Goal: Transaction & Acquisition: Purchase product/service

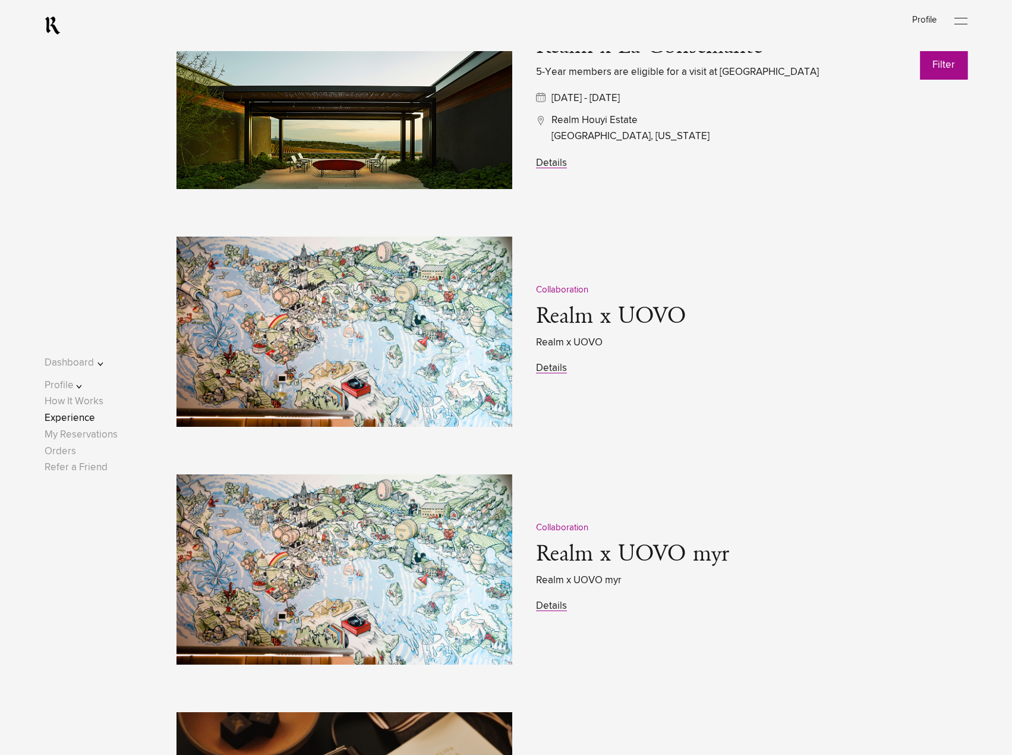
scroll to position [1664, 0]
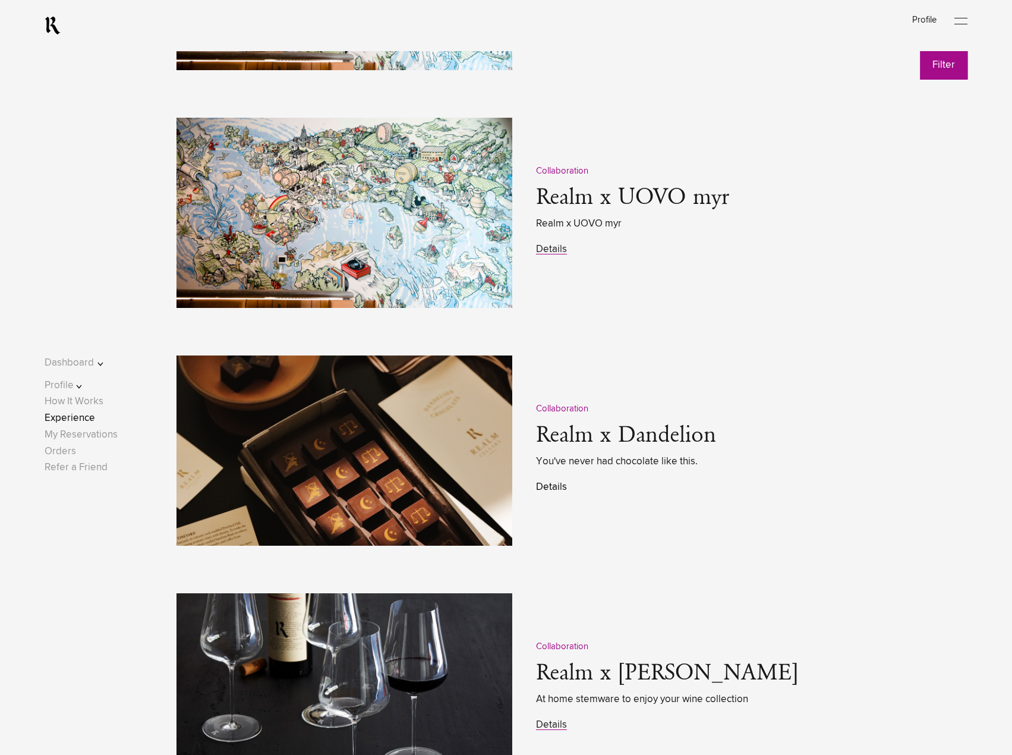
click at [550, 491] on link "Details" at bounding box center [551, 487] width 31 height 10
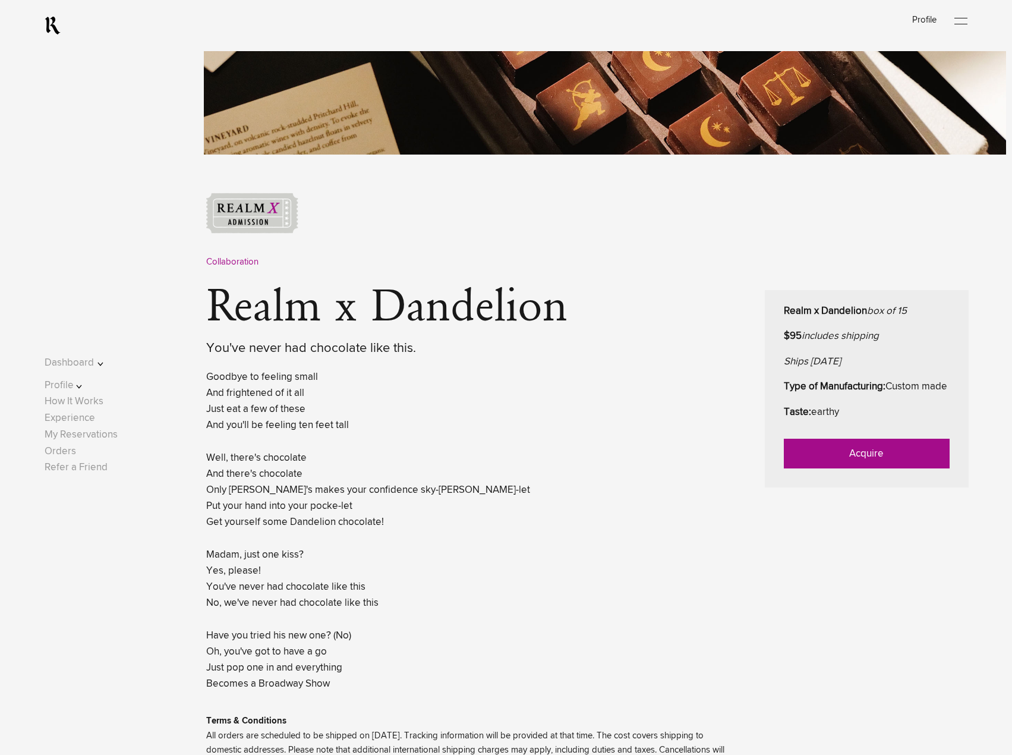
scroll to position [357, 0]
click at [836, 468] on link "Acquire" at bounding box center [867, 453] width 166 height 30
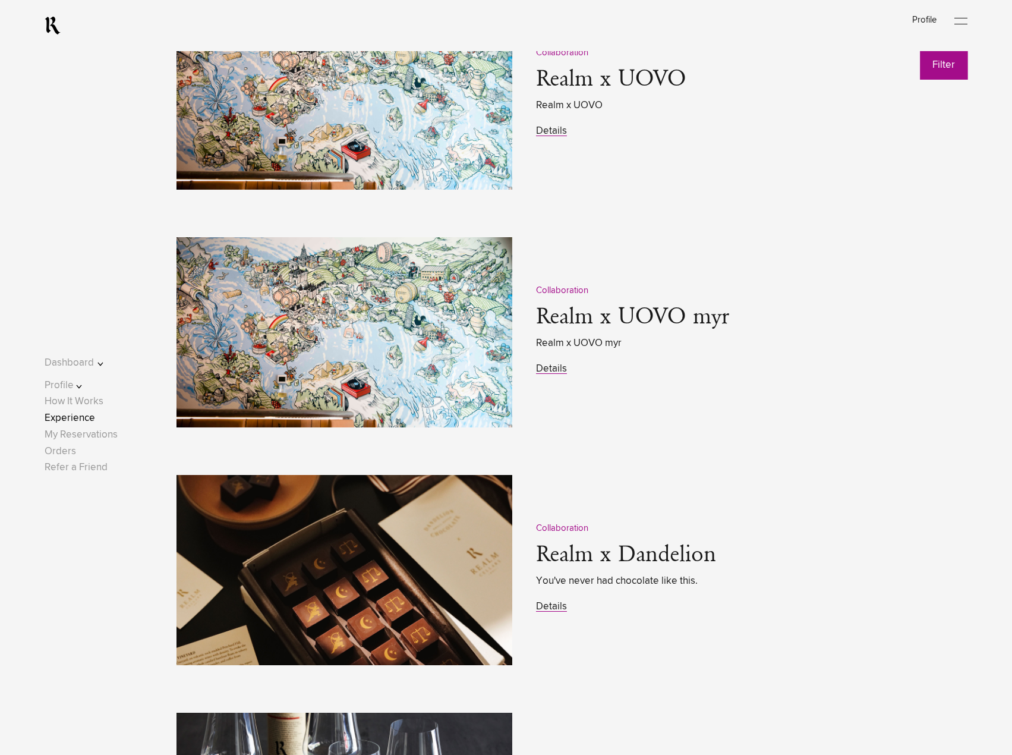
scroll to position [1545, 0]
click at [562, 610] on link "Details" at bounding box center [551, 606] width 31 height 10
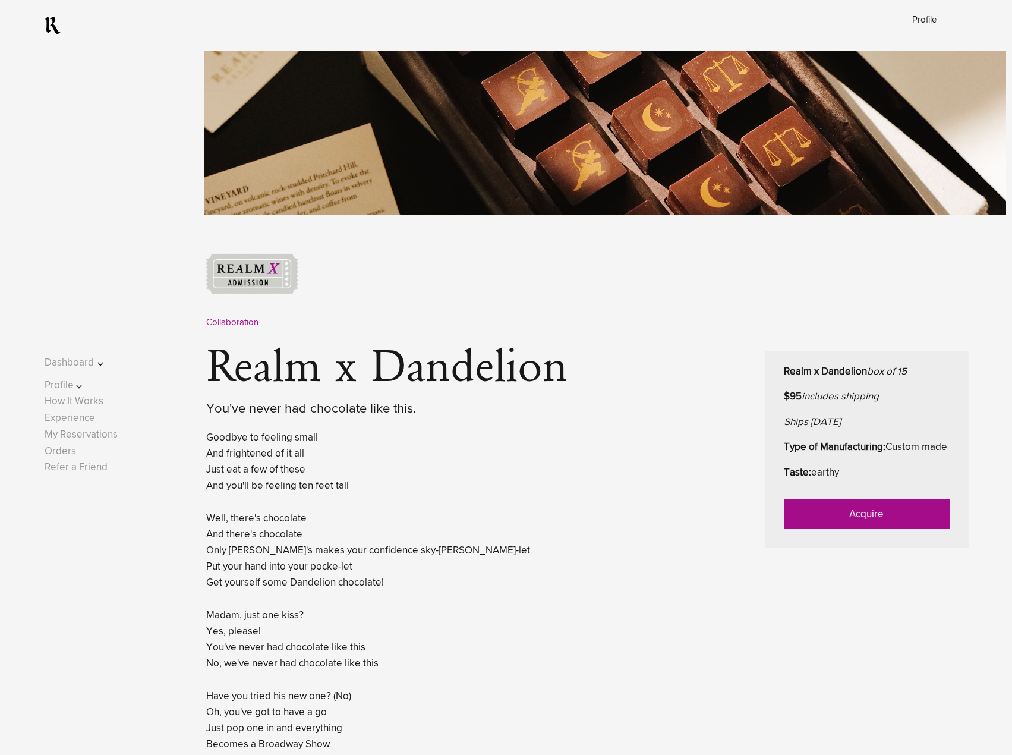
scroll to position [297, 0]
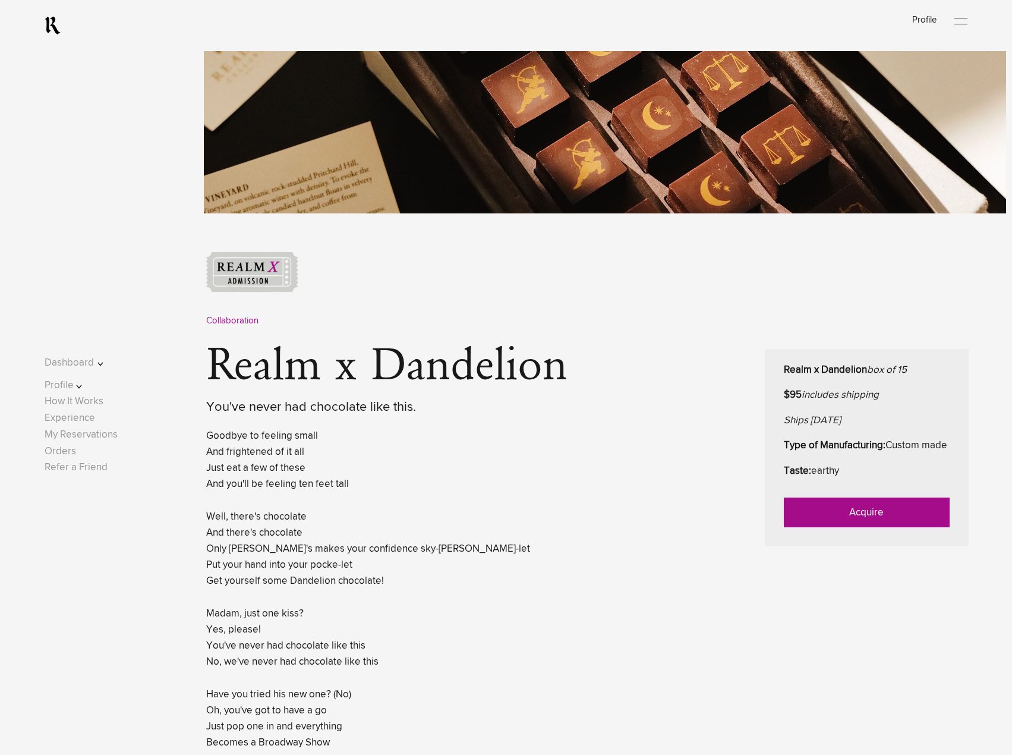
click at [844, 527] on link "Acquire" at bounding box center [867, 512] width 166 height 30
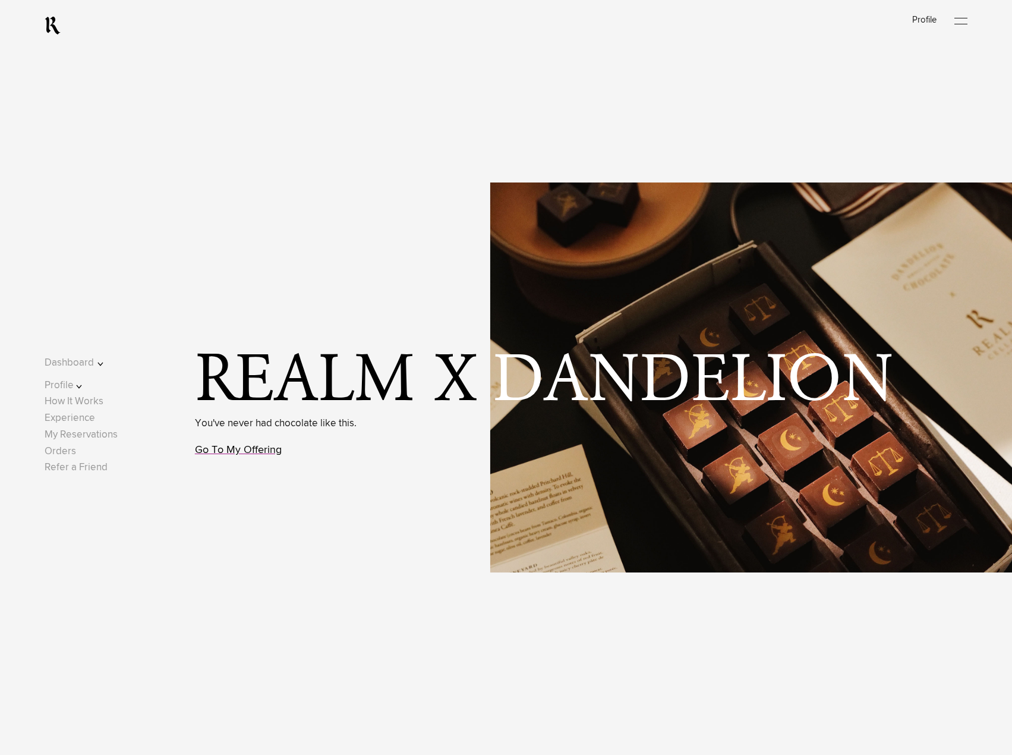
click at [271, 455] on link "Go To My Offering" at bounding box center [238, 449] width 87 height 11
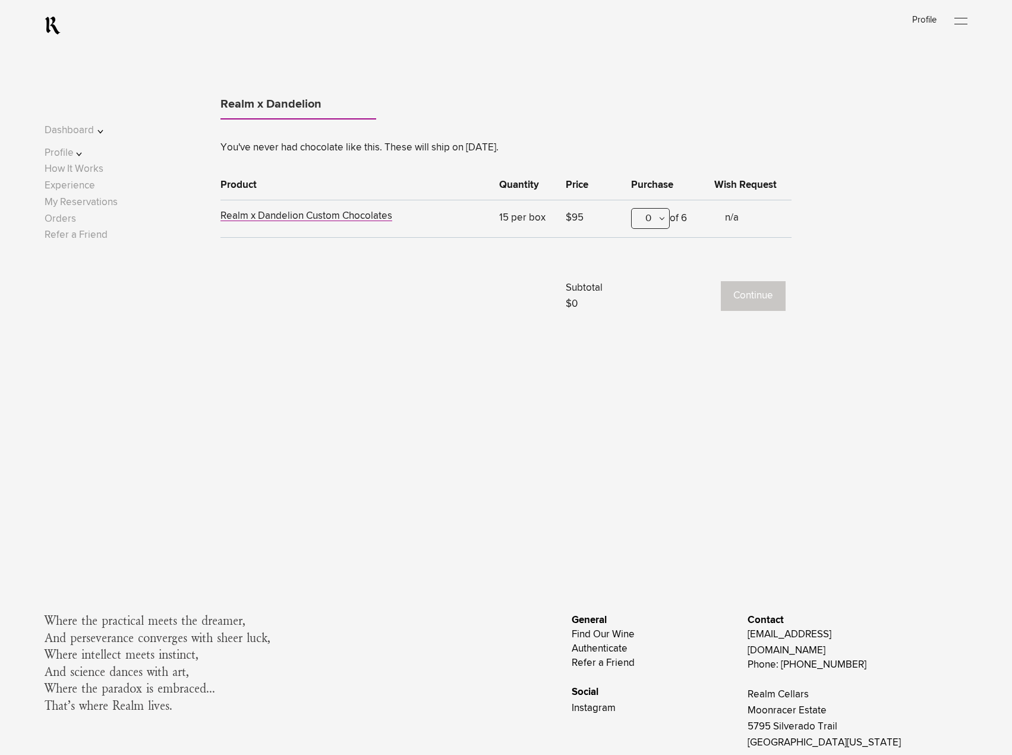
scroll to position [1036, 0]
click at [650, 226] on div "0" at bounding box center [650, 217] width 39 height 21
click at [652, 276] on div "1" at bounding box center [650, 276] width 37 height 30
click at [759, 302] on button "Continue" at bounding box center [753, 295] width 65 height 30
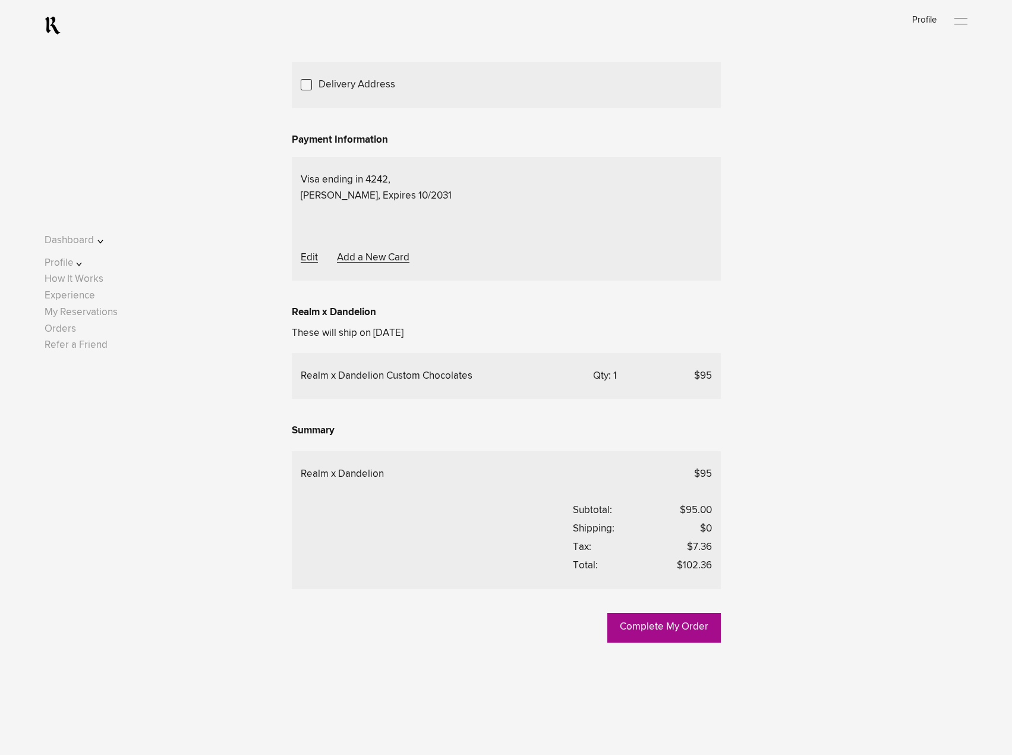
scroll to position [179, 0]
click at [0, 0] on link "Add a New Address" at bounding box center [0, 0] width 0 height 0
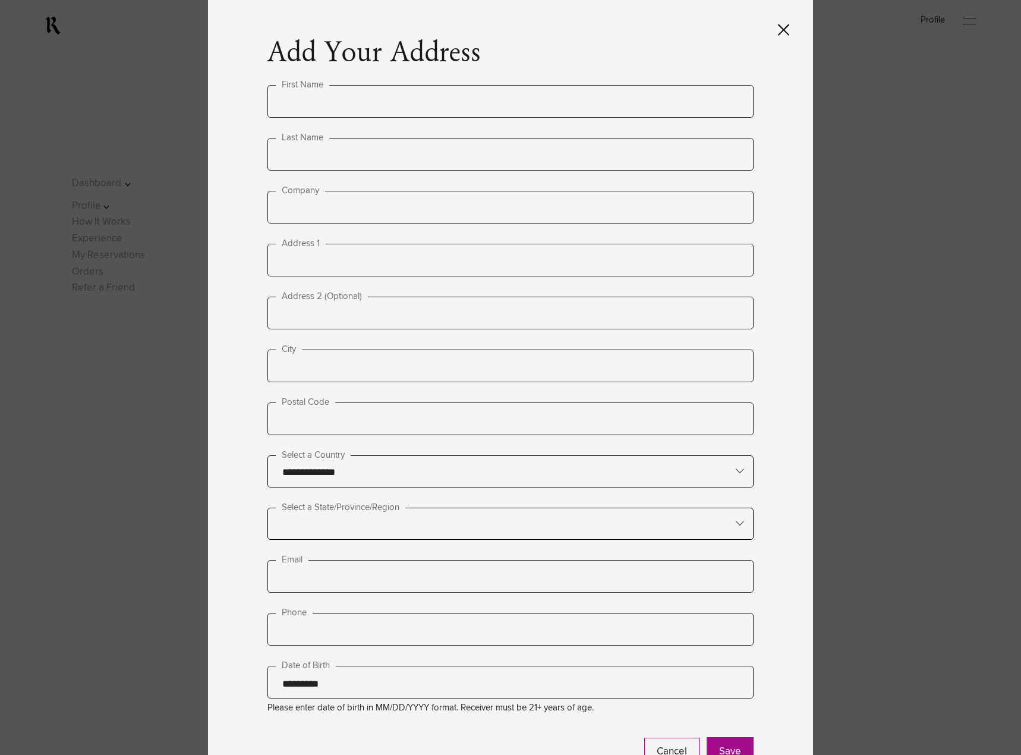
type input "**********"
click at [317, 106] on input "text" at bounding box center [510, 101] width 486 height 33
type input "*****"
type input "*******"
type input "**********"
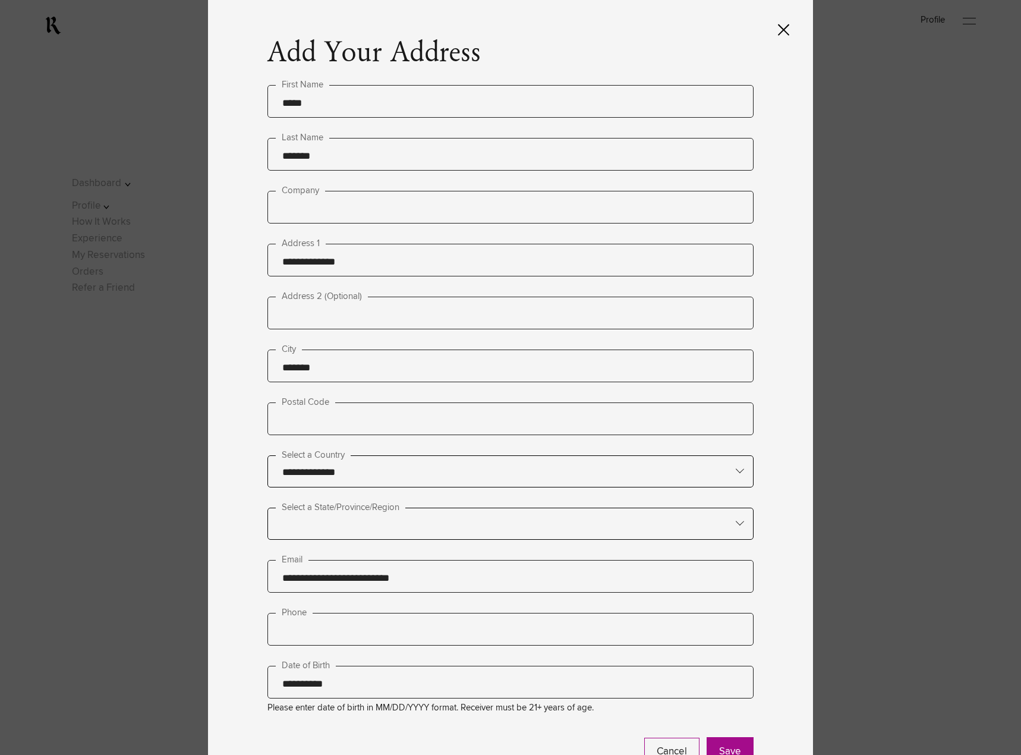
type input "********"
type input "*****"
click at [370, 519] on input "text" at bounding box center [510, 523] width 485 height 30
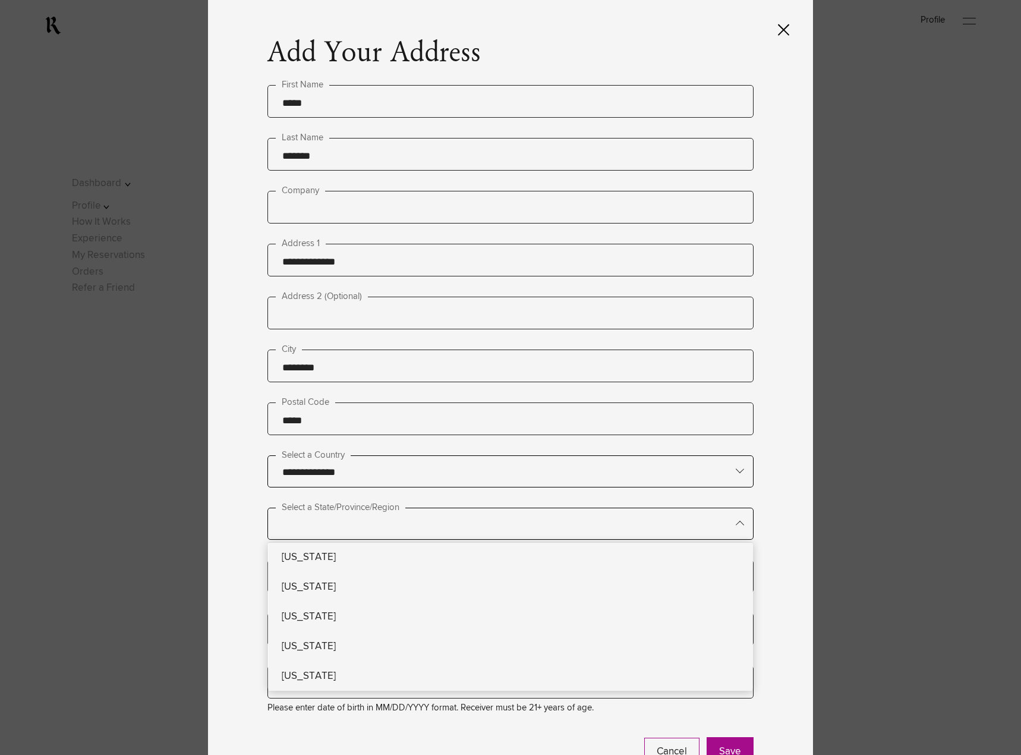
type lightning-primitive-input-simple "n"
type input "*"
type lightning-primitive-input-simple "ne"
type input "**"
type lightning-primitive-input-simple "new"
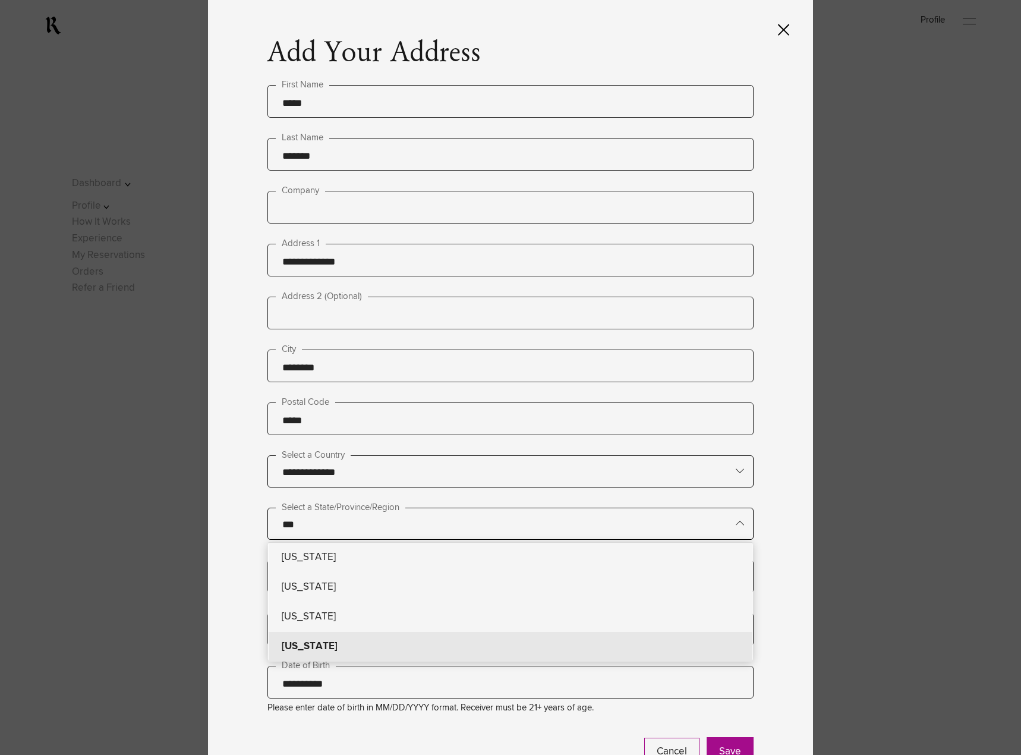
type input "********"
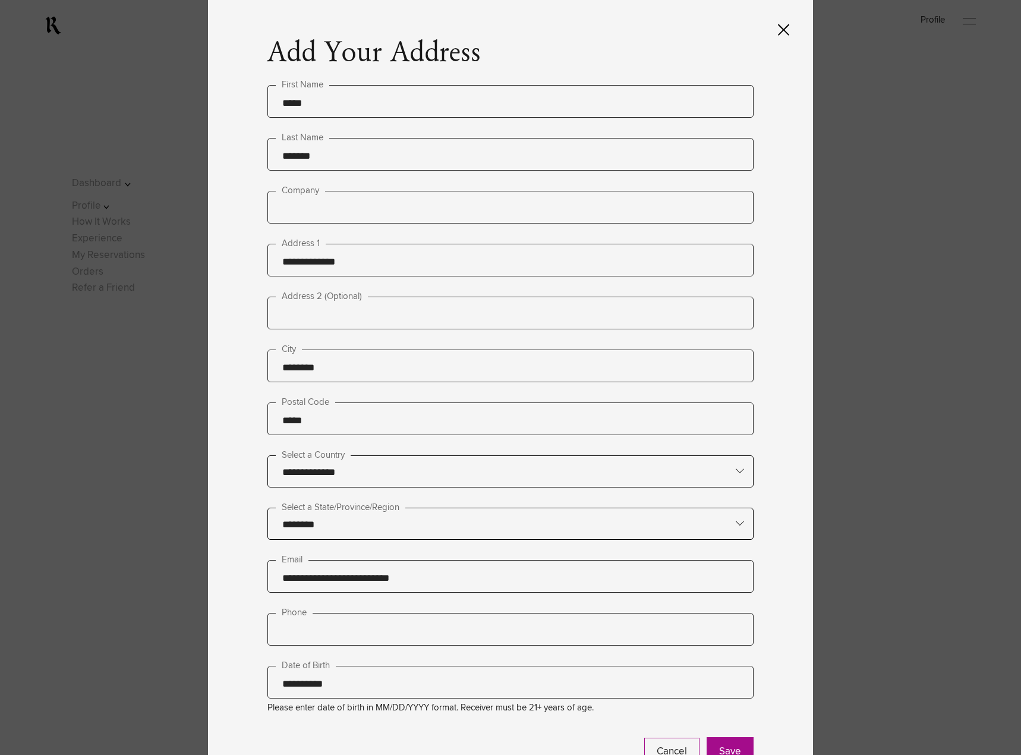
click at [360, 629] on input "text" at bounding box center [510, 629] width 486 height 33
type input "**********"
click at [720, 744] on button "Save" at bounding box center [730, 752] width 47 height 30
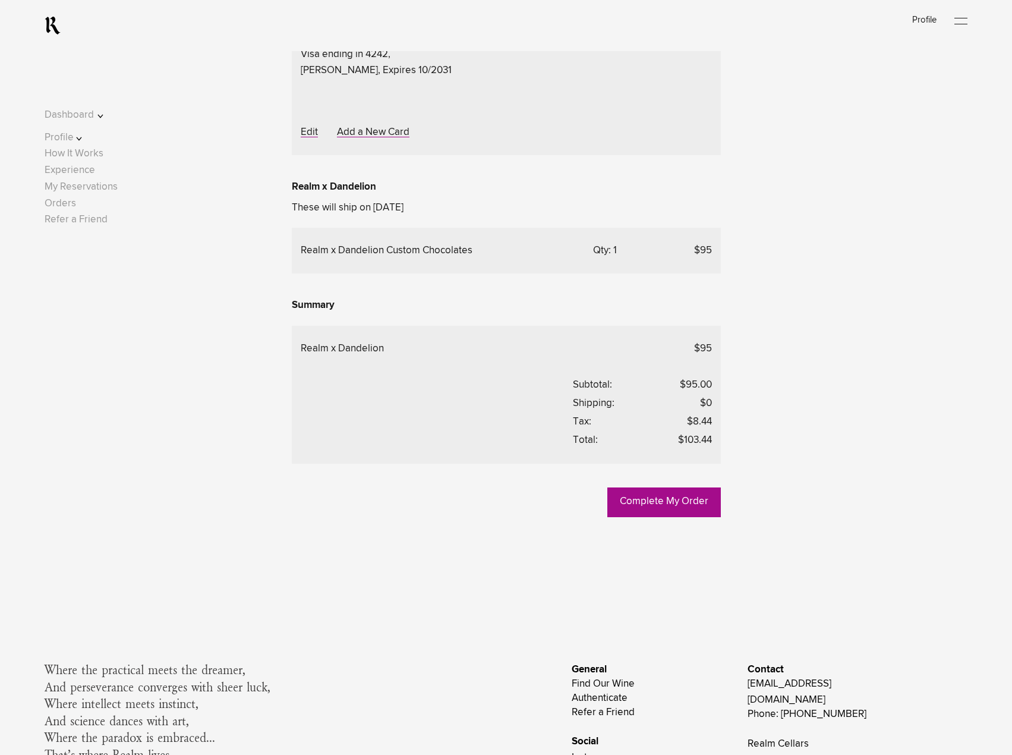
scroll to position [307, 0]
click at [661, 516] on link "Complete My Order" at bounding box center [664, 502] width 114 height 30
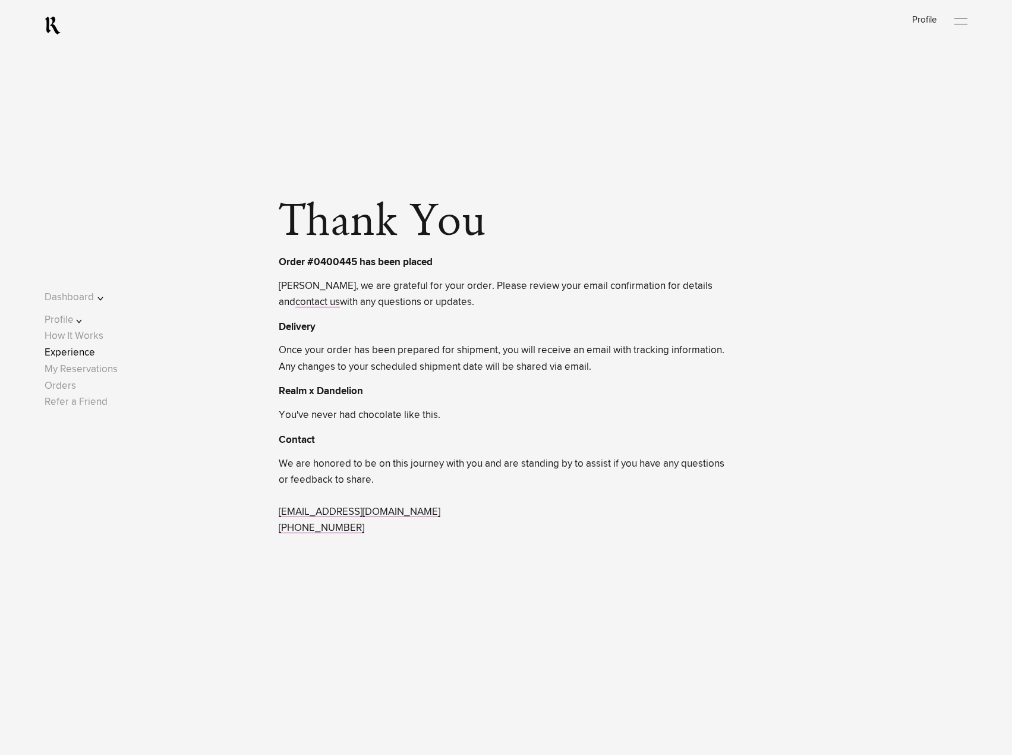
click at [95, 355] on link "Experience" at bounding box center [70, 353] width 51 height 10
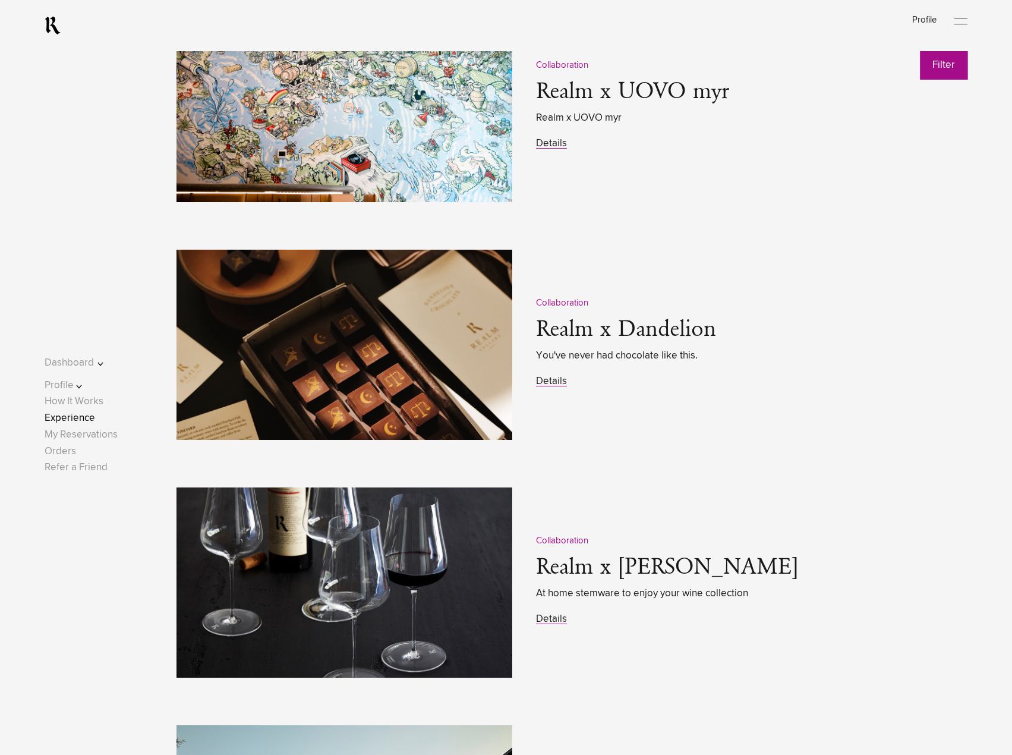
scroll to position [1783, 0]
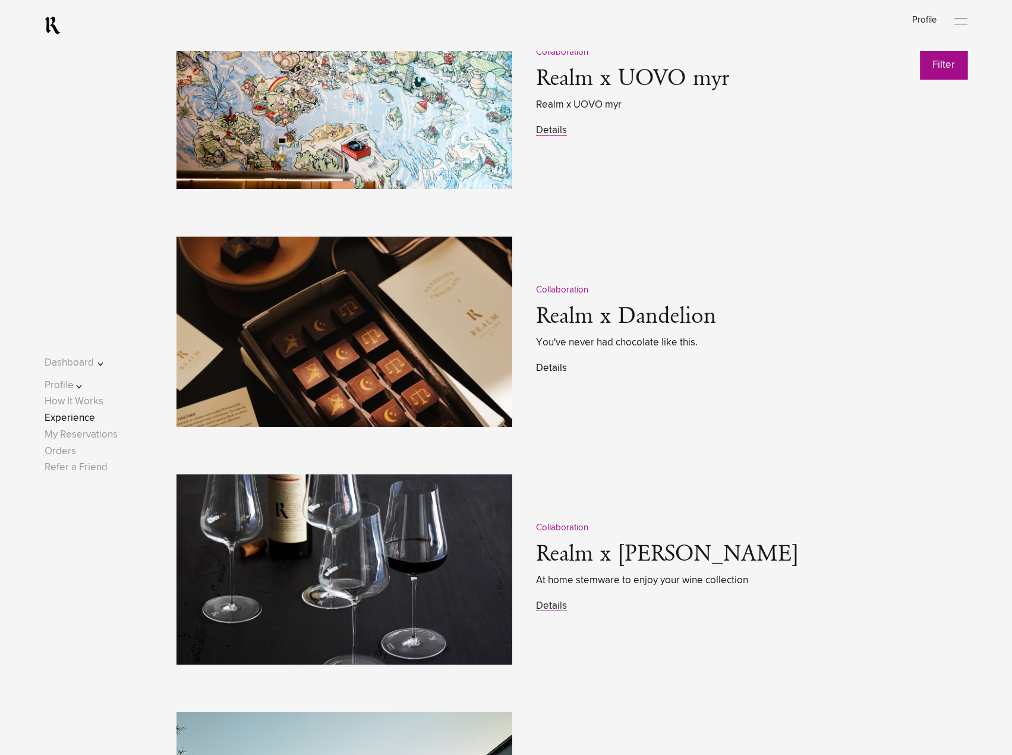
click at [553, 373] on link "Details" at bounding box center [551, 368] width 31 height 10
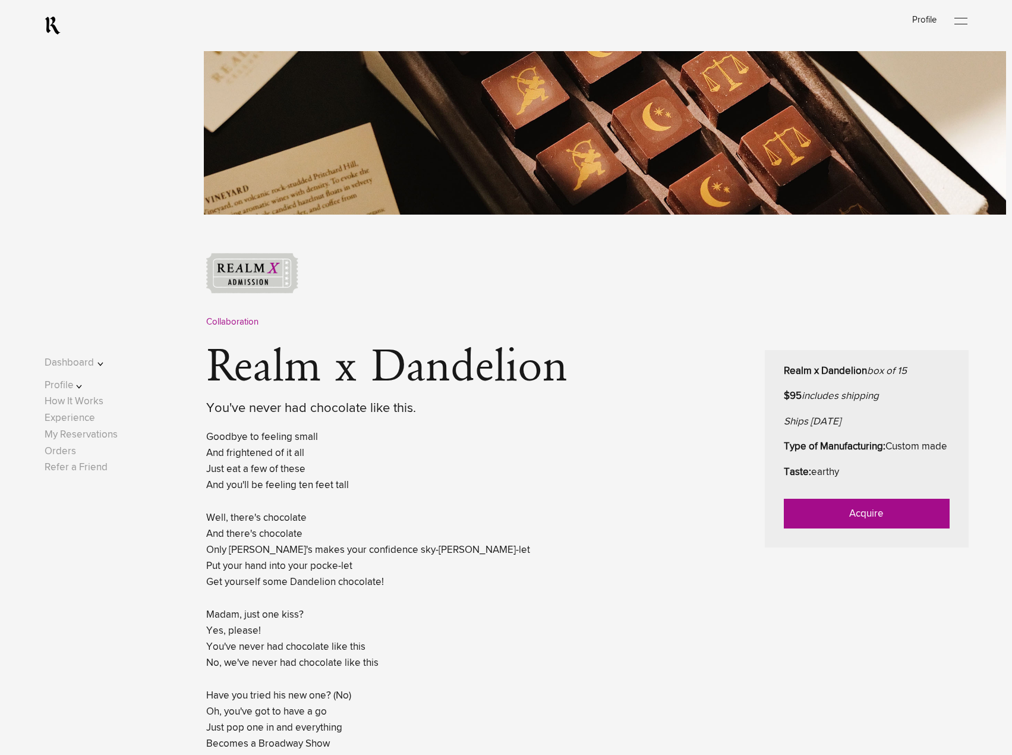
scroll to position [297, 0]
click at [847, 528] on link "Acquire" at bounding box center [867, 513] width 166 height 30
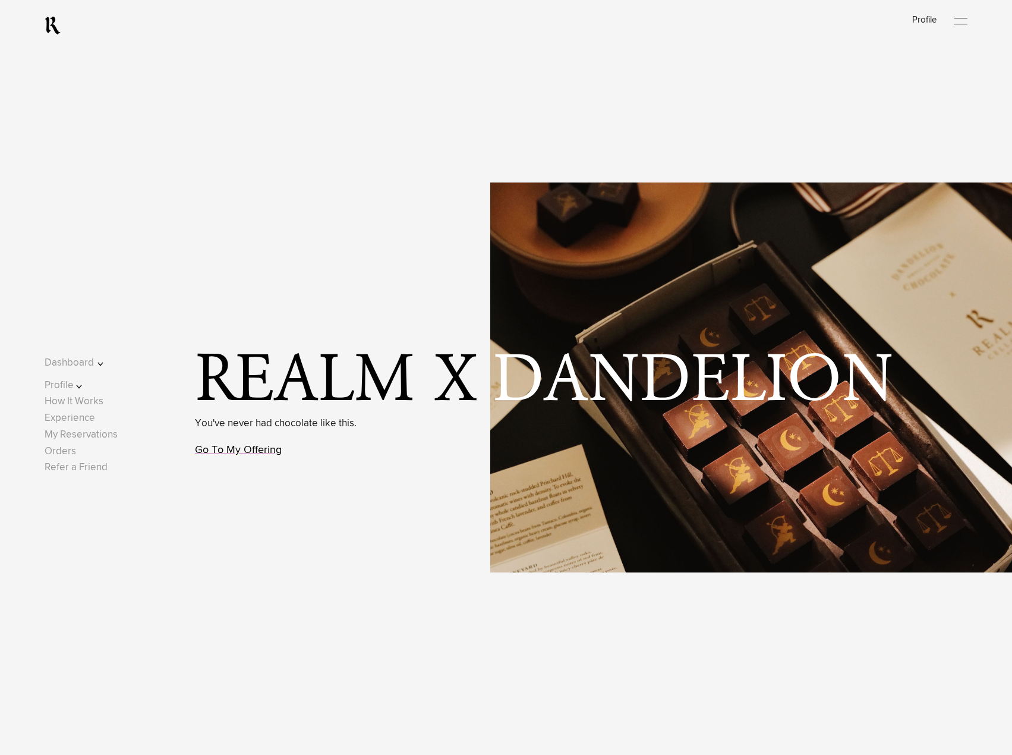
click at [254, 455] on link "Go To My Offering" at bounding box center [238, 449] width 87 height 11
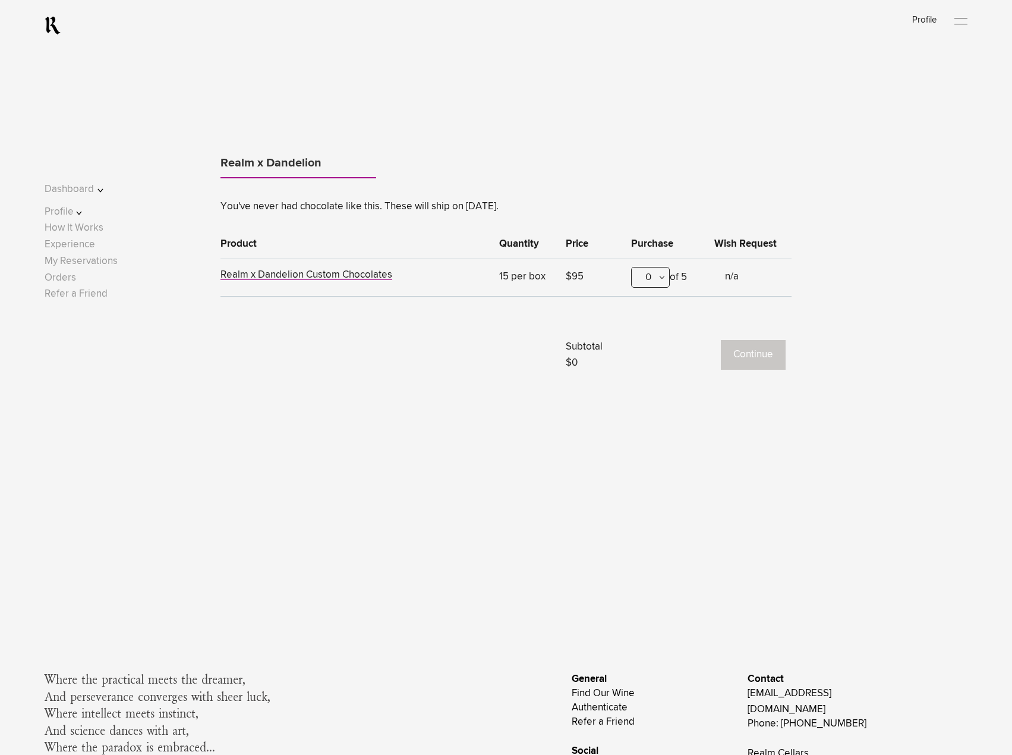
scroll to position [1036, 0]
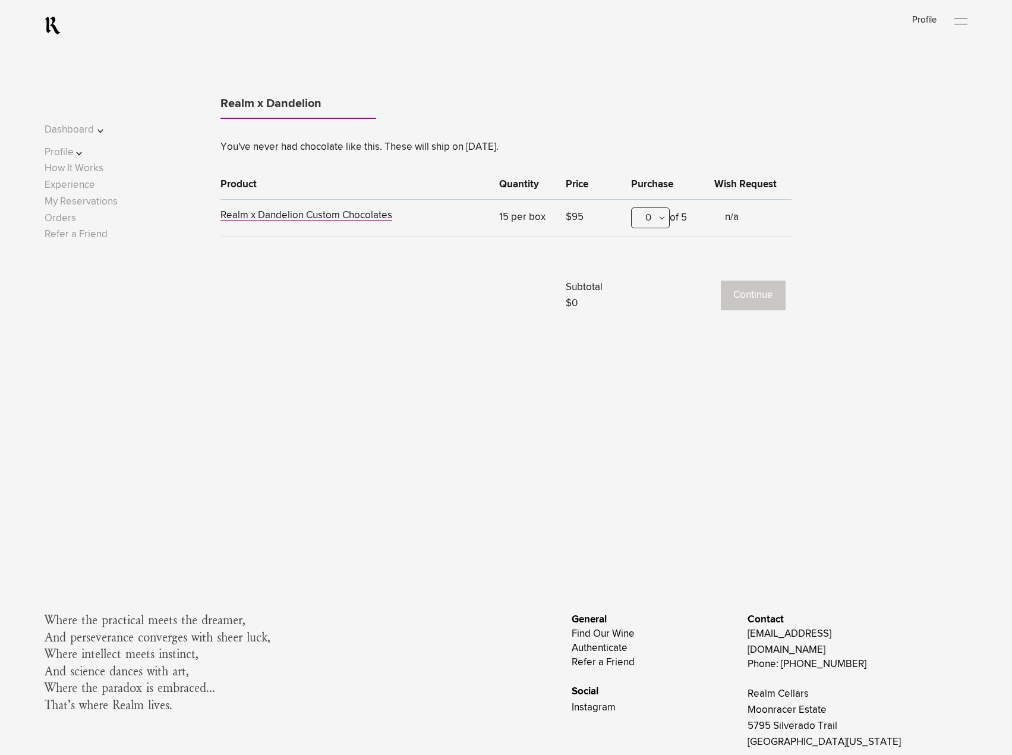
click at [664, 217] on div "0" at bounding box center [650, 217] width 39 height 21
click at [664, 282] on div "1" at bounding box center [650, 276] width 37 height 30
click at [749, 301] on button "Continue" at bounding box center [753, 295] width 65 height 30
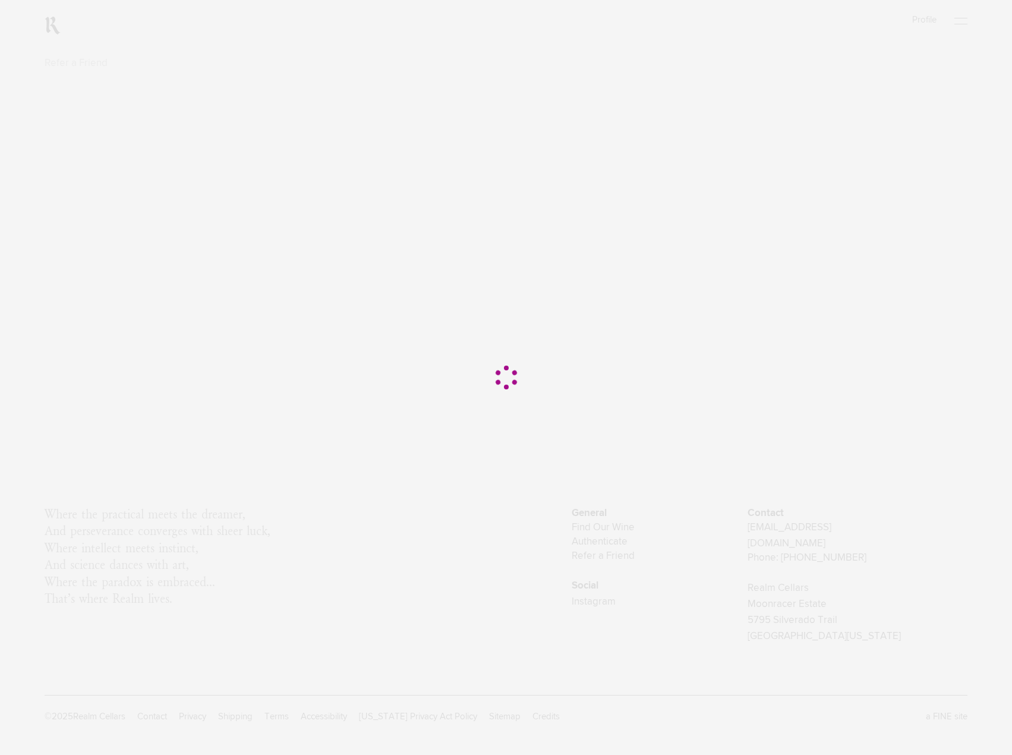
scroll to position [0, 0]
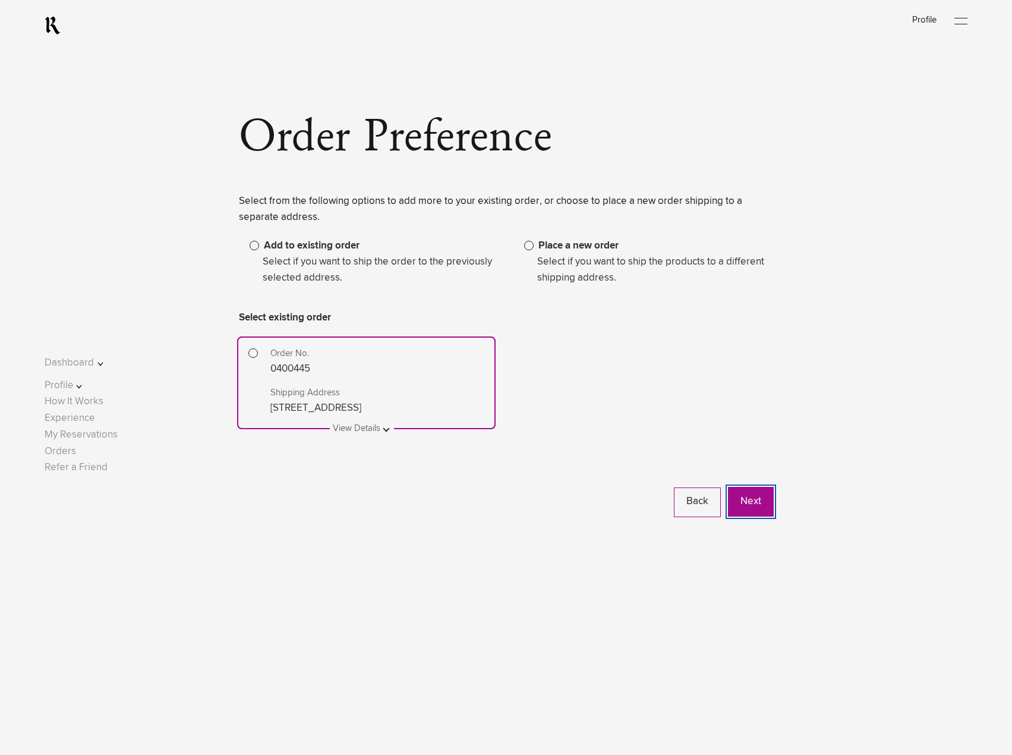
click at [745, 494] on button "Next" at bounding box center [751, 502] width 46 height 30
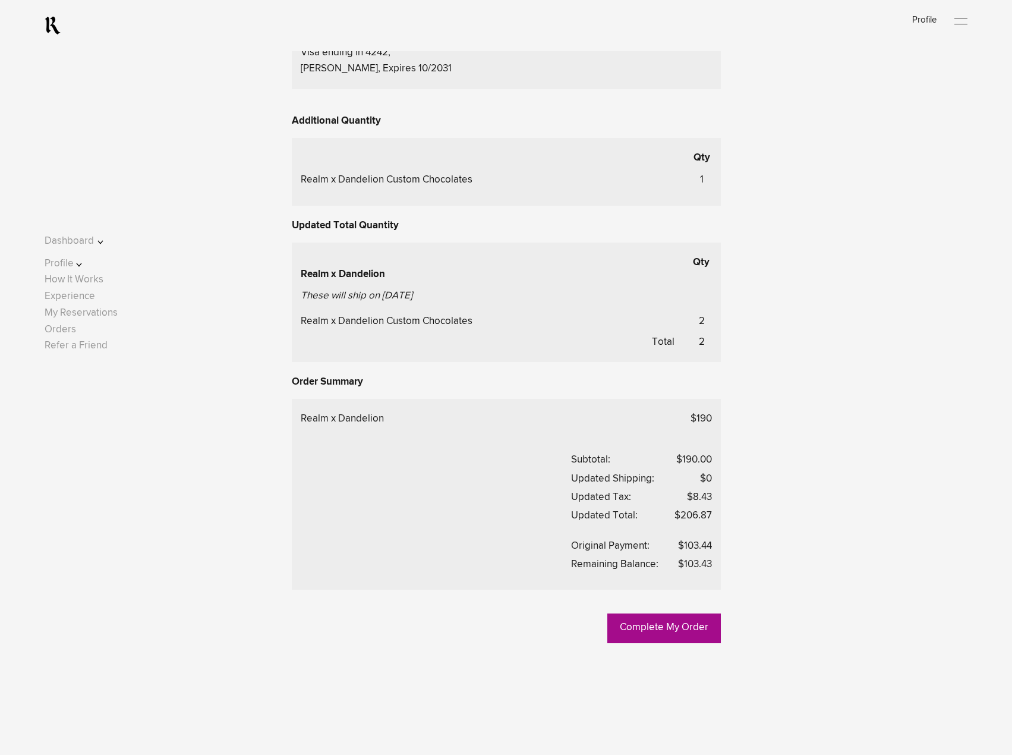
scroll to position [416, 0]
click at [681, 628] on link "Complete My Order" at bounding box center [664, 628] width 114 height 30
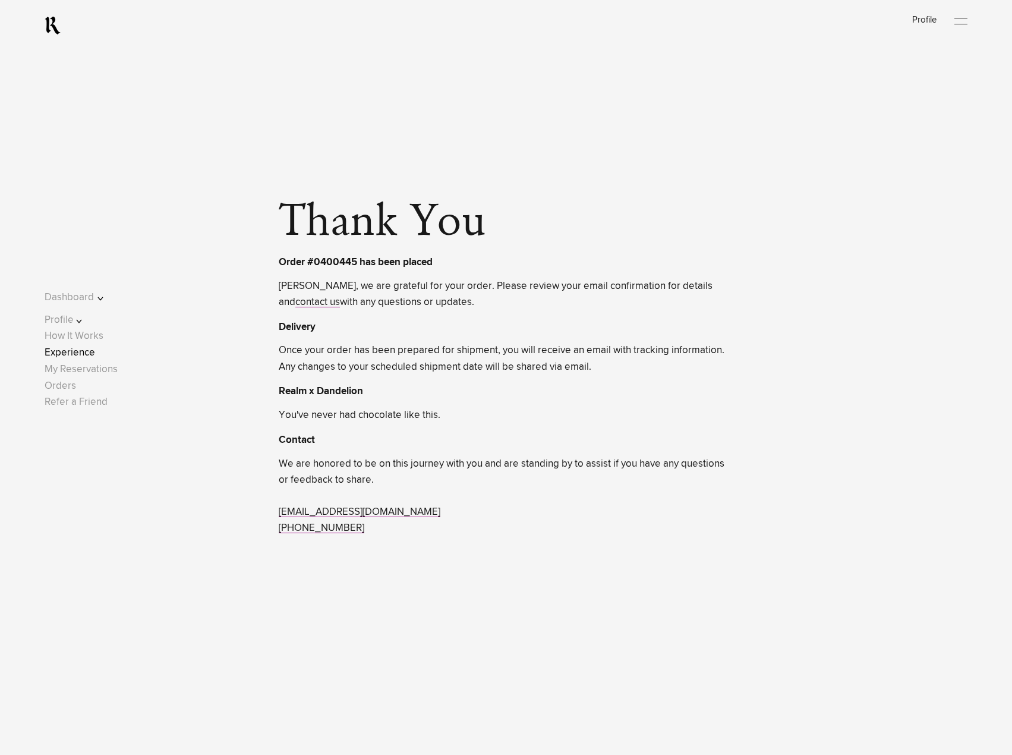
click at [95, 355] on link "Experience" at bounding box center [70, 353] width 51 height 10
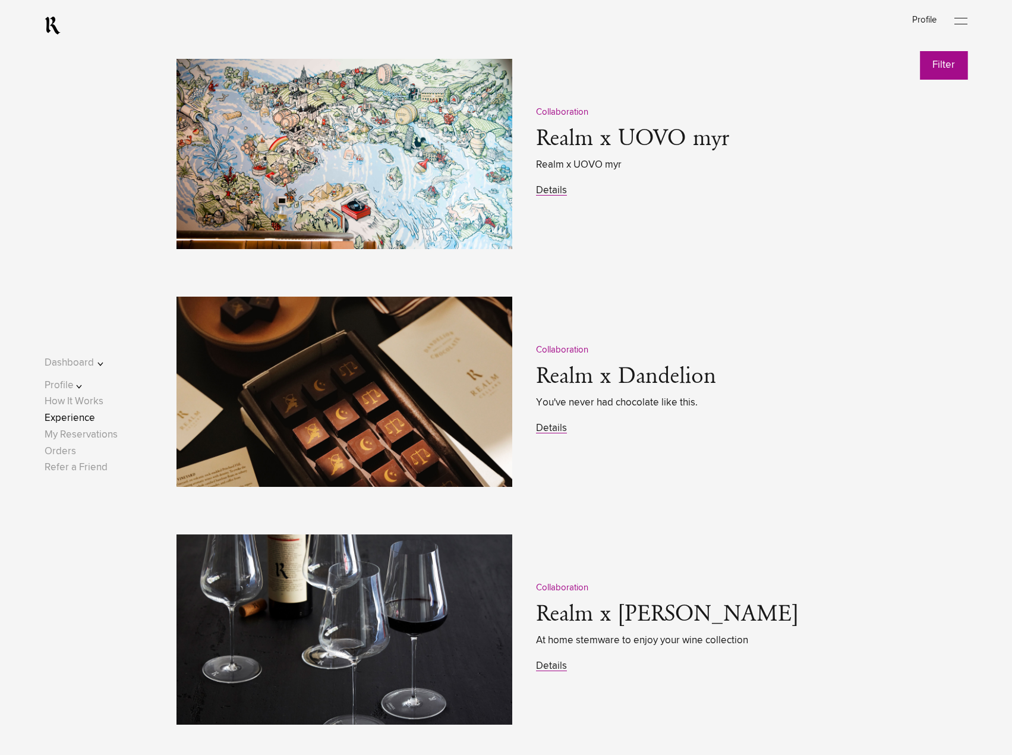
scroll to position [1723, 0]
click at [545, 433] on link "Details" at bounding box center [551, 428] width 31 height 10
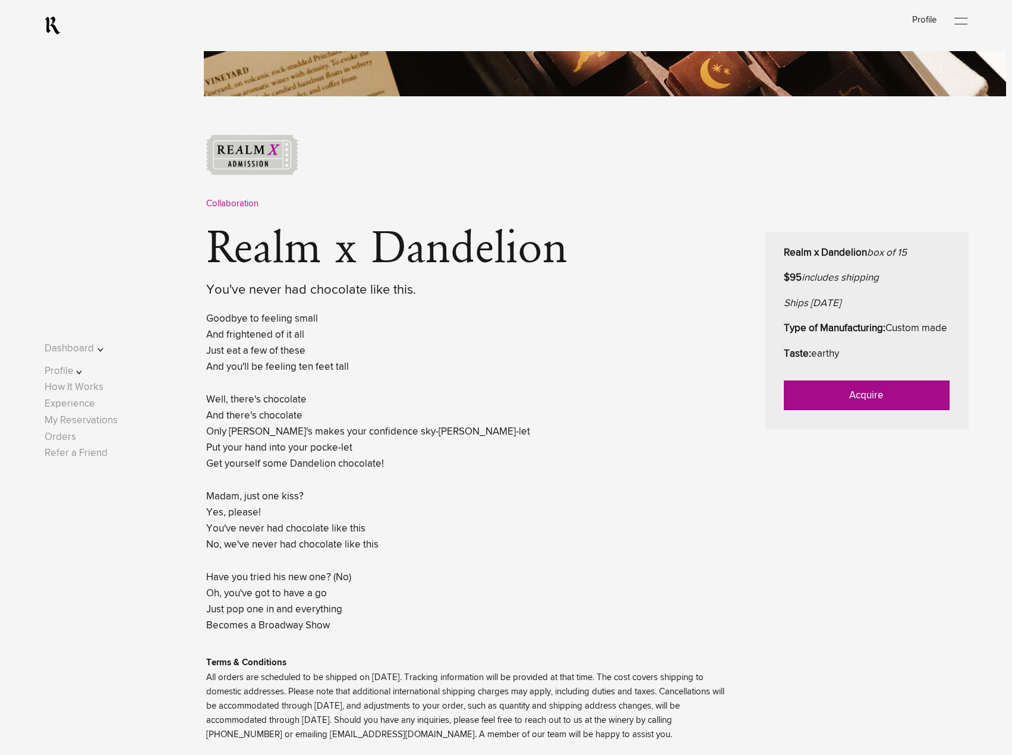
scroll to position [415, 0]
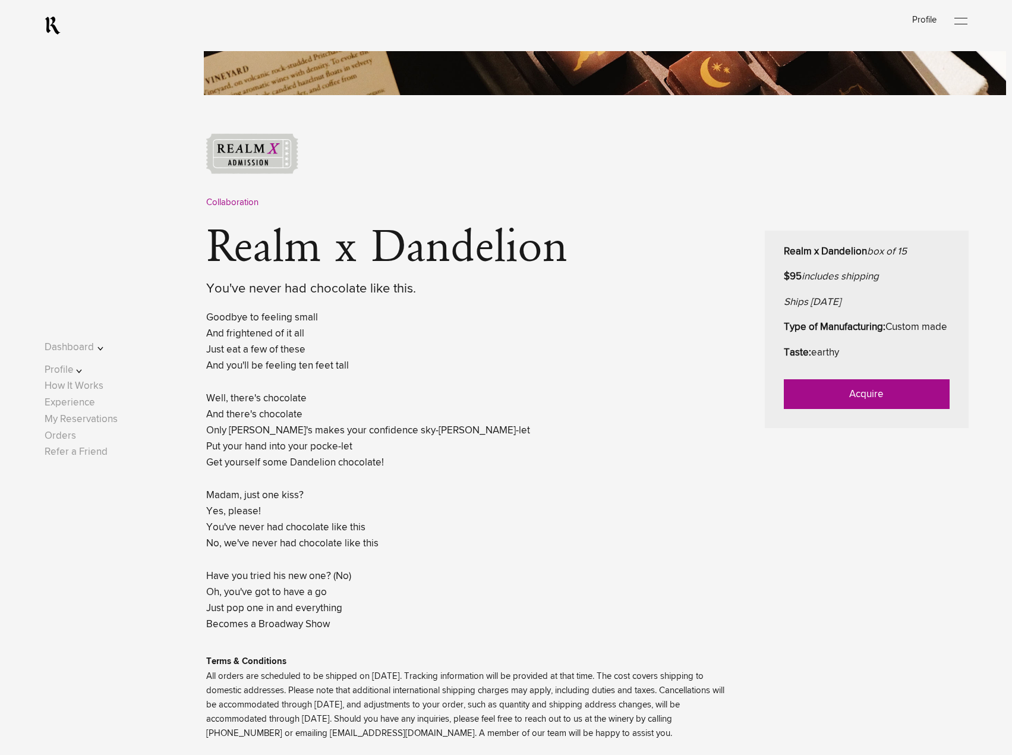
click at [843, 409] on link "Acquire" at bounding box center [867, 394] width 166 height 30
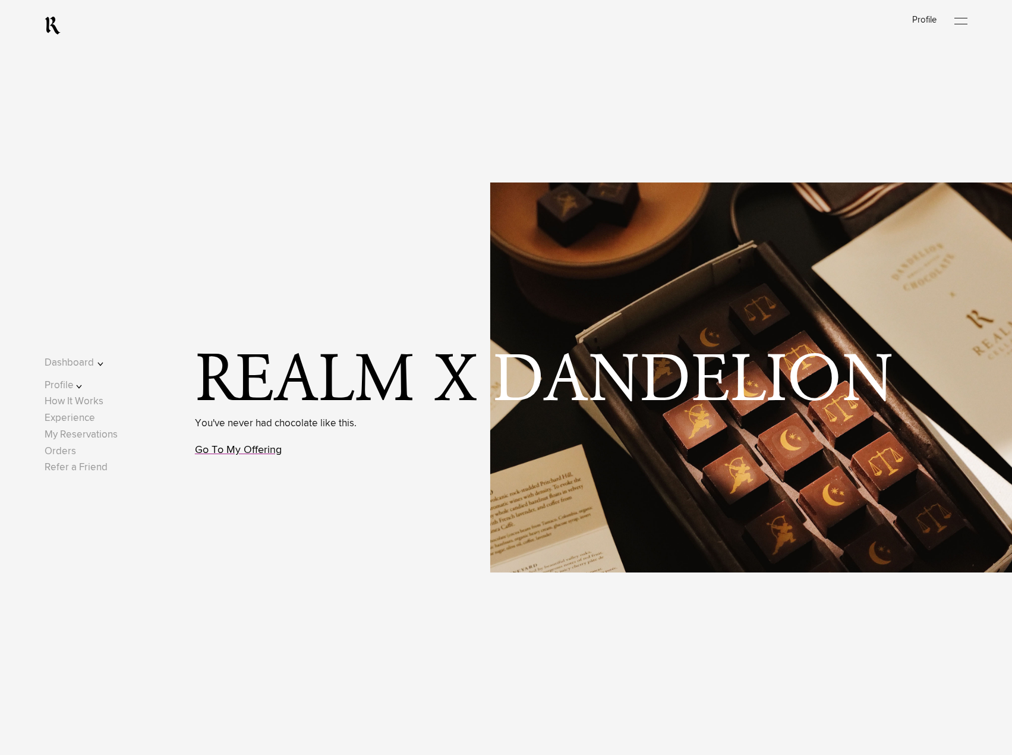
click at [240, 449] on link "Go To My Offering" at bounding box center [238, 449] width 87 height 11
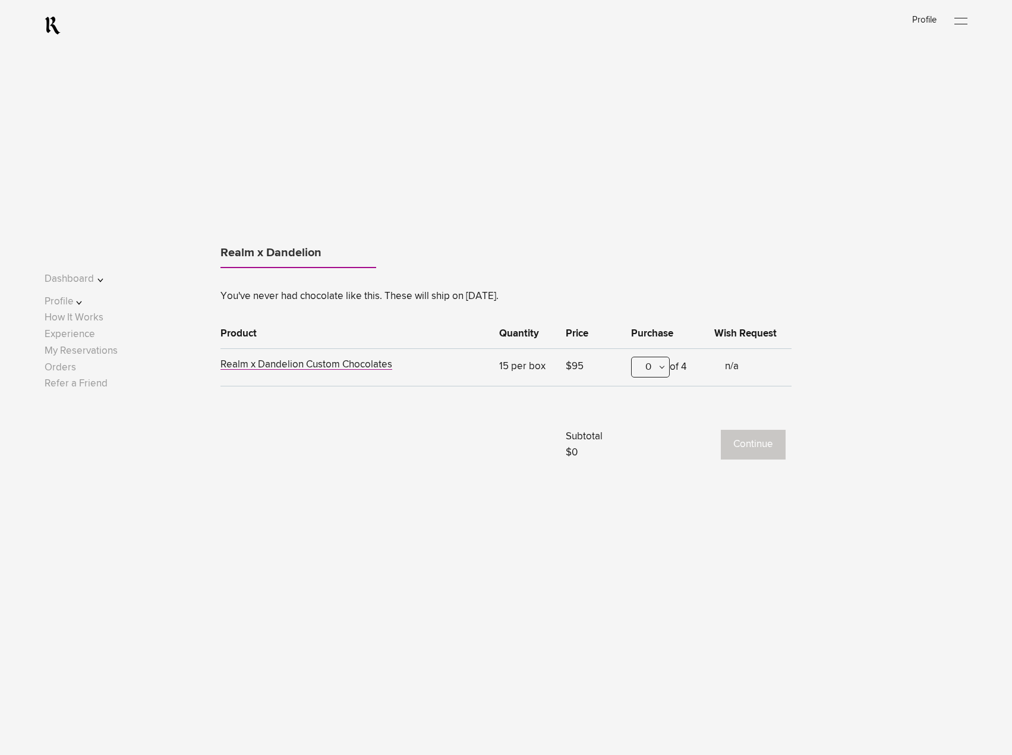
scroll to position [1036, 0]
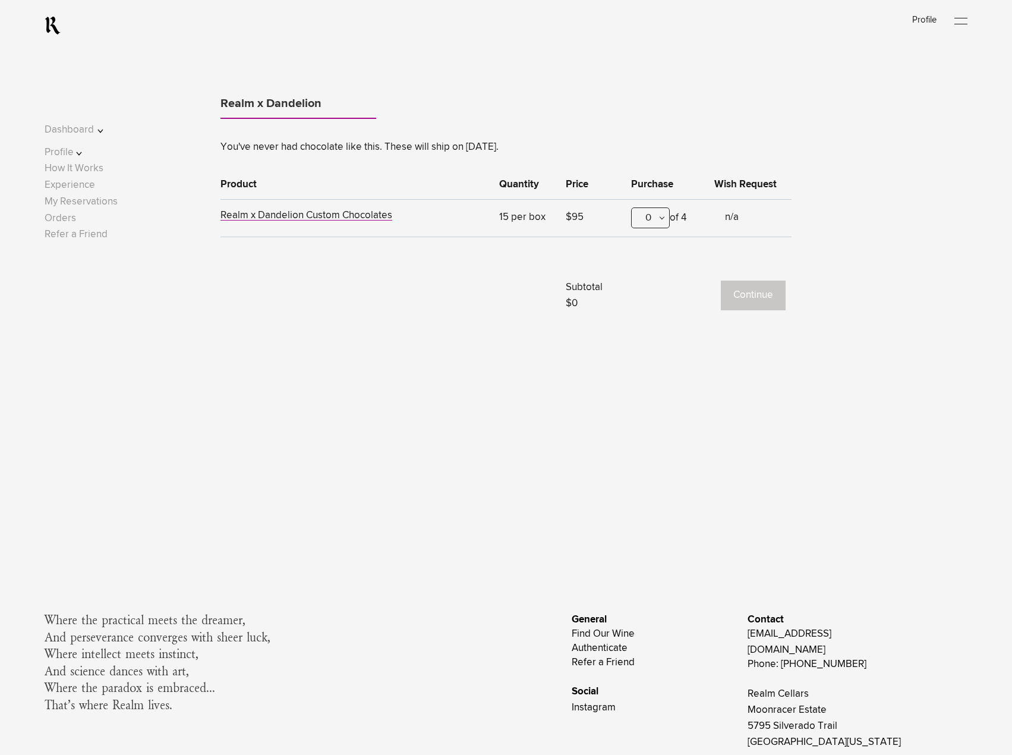
click at [660, 220] on div "0 0 1 2 3 4 of 4" at bounding box center [666, 220] width 71 height 26
click at [651, 227] on div "0" at bounding box center [650, 217] width 39 height 21
click at [651, 271] on div "1" at bounding box center [650, 276] width 37 height 30
click at [749, 295] on button "Continue" at bounding box center [753, 295] width 65 height 30
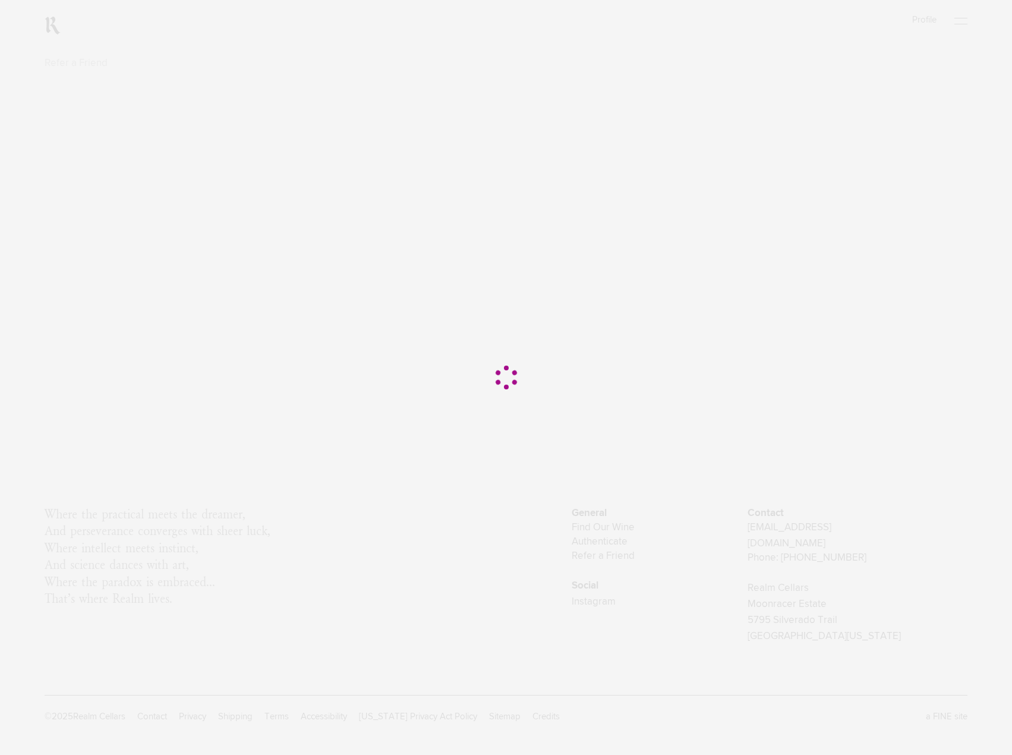
scroll to position [0, 0]
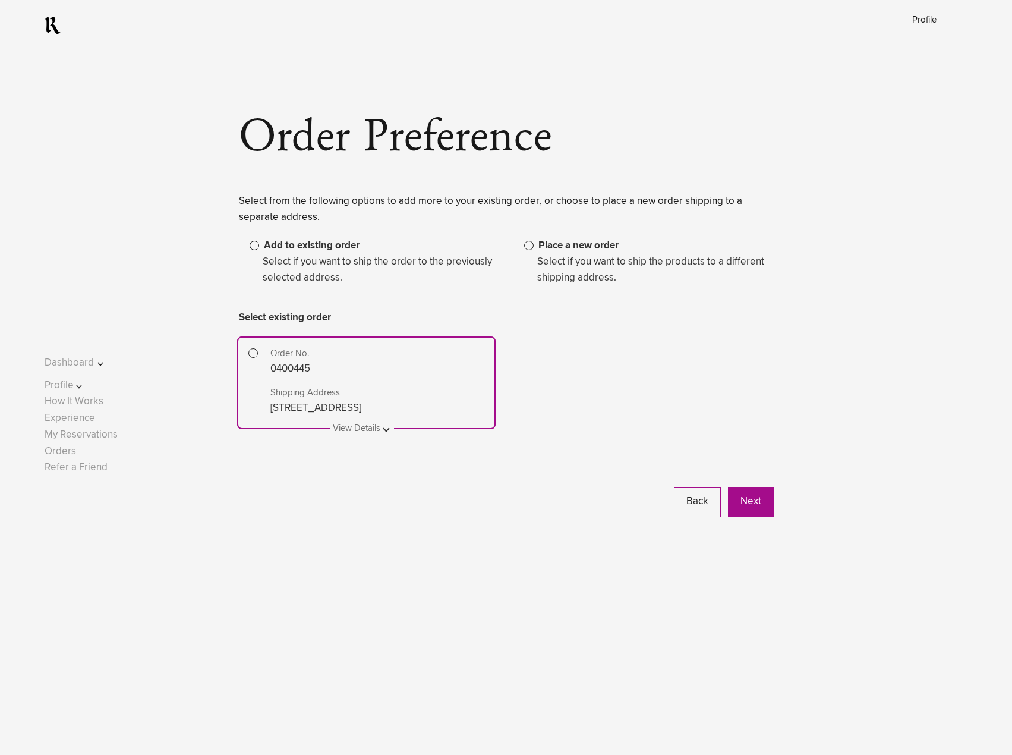
click at [530, 246] on span at bounding box center [529, 246] width 10 height 10
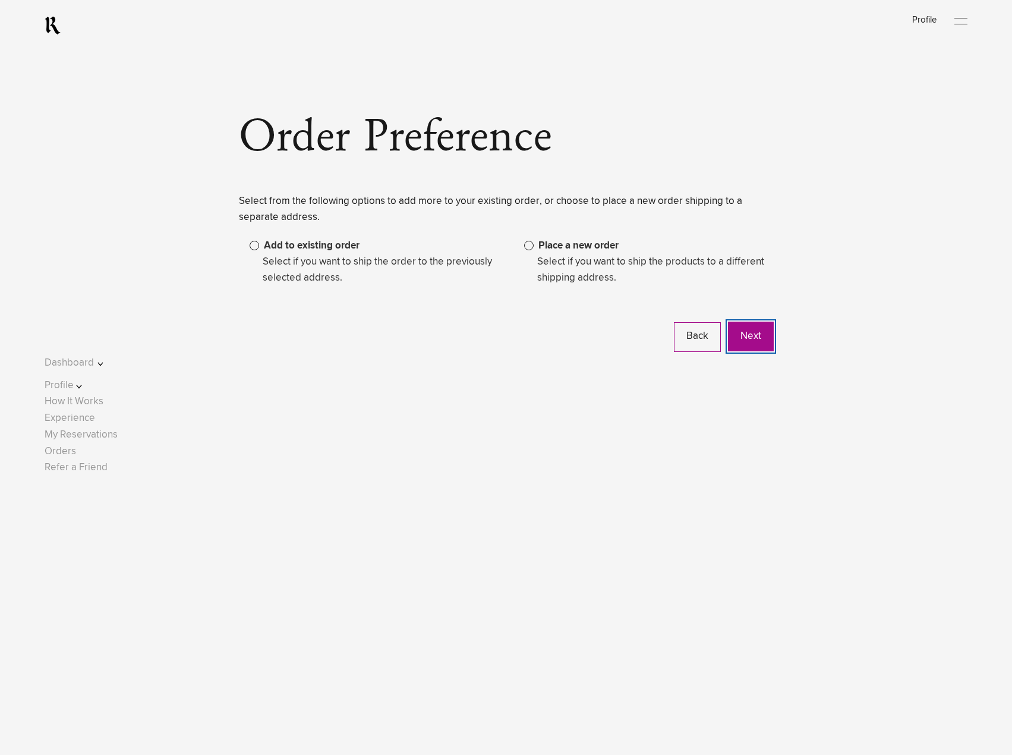
click at [743, 339] on button "Next" at bounding box center [751, 336] width 46 height 30
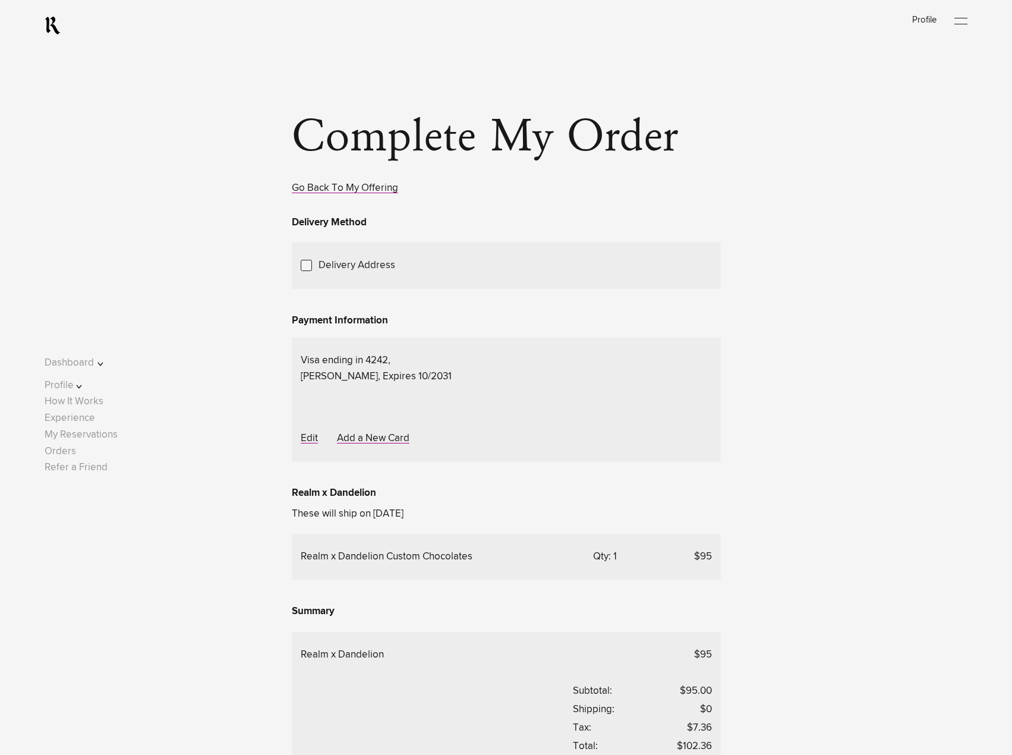
click at [0, 0] on span "Choose Another Saved Shipping Address" at bounding box center [0, 0] width 0 height 0
click at [0, 0] on div "[PERSON_NAME] - [US_STATE], [US_STATE], 10001" at bounding box center [0, 0] width 0 height 0
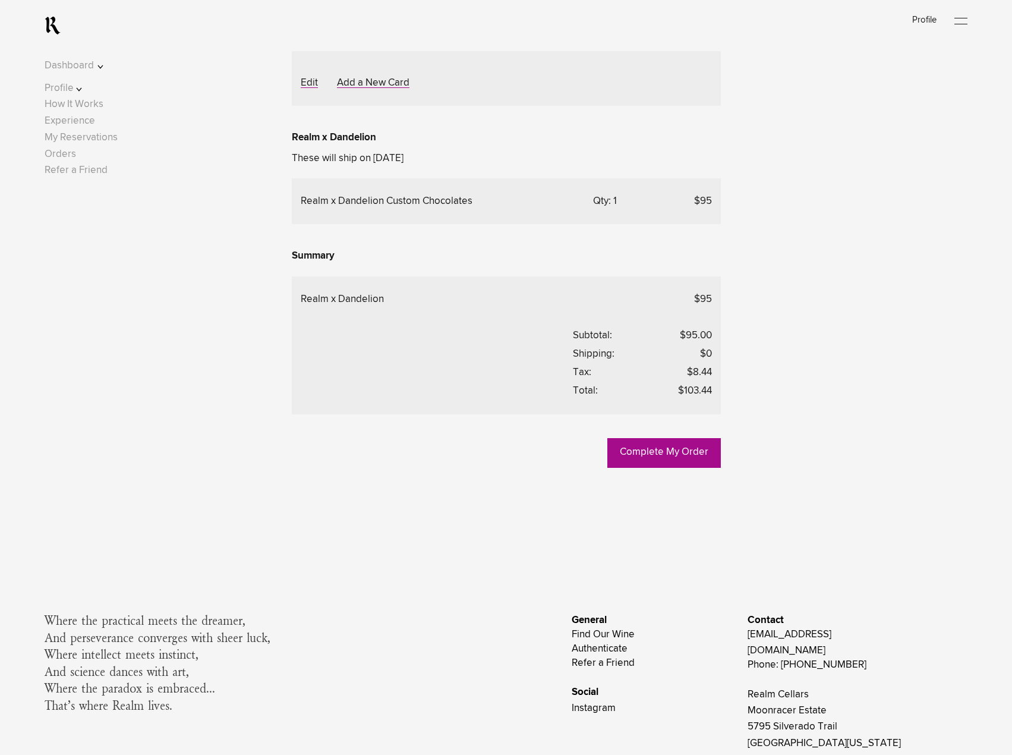
scroll to position [356, 0]
click at [0, 0] on span "Choose Another Saved Shipping Address" at bounding box center [0, 0] width 0 height 0
click at [0, 0] on div "Bryan Sturmer - Napa, California, 94558" at bounding box center [0, 0] width 0 height 0
click at [684, 467] on link "Complete My Order" at bounding box center [664, 452] width 114 height 30
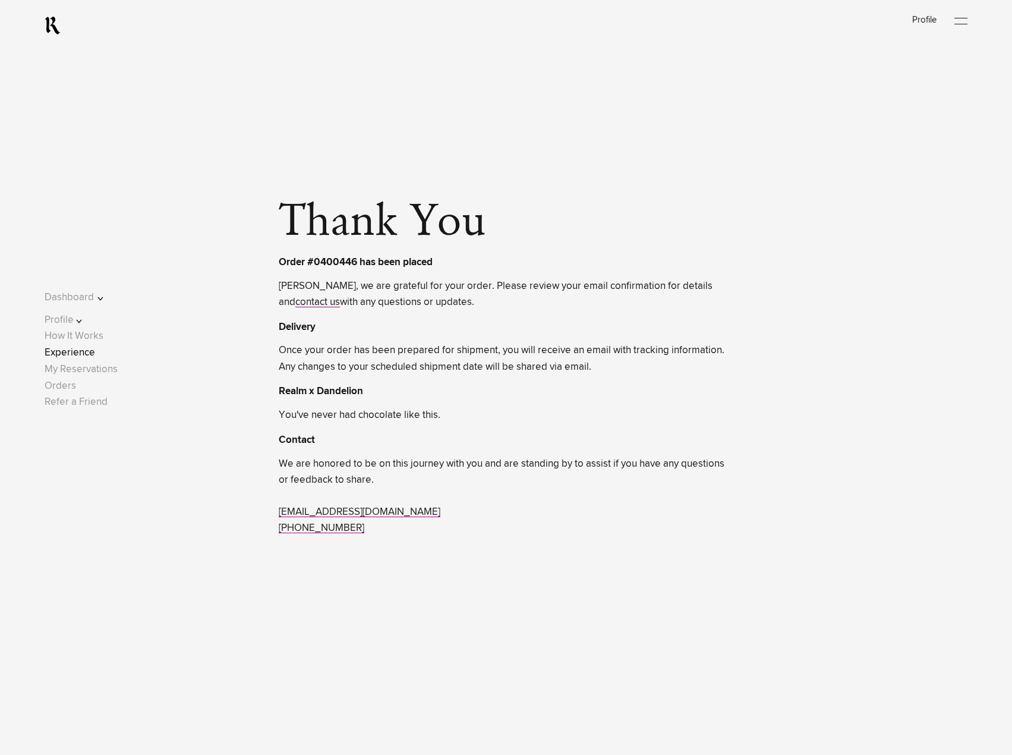
click at [95, 349] on link "Experience" at bounding box center [70, 353] width 51 height 10
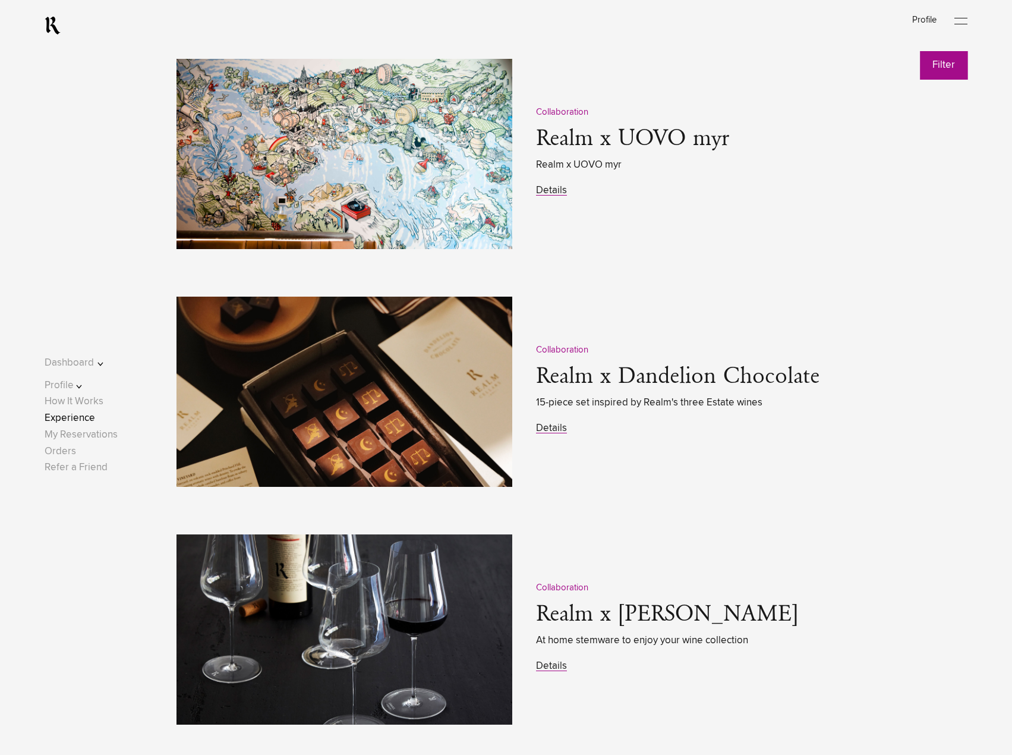
scroll to position [1723, 0]
click at [551, 433] on link "Details" at bounding box center [551, 428] width 31 height 10
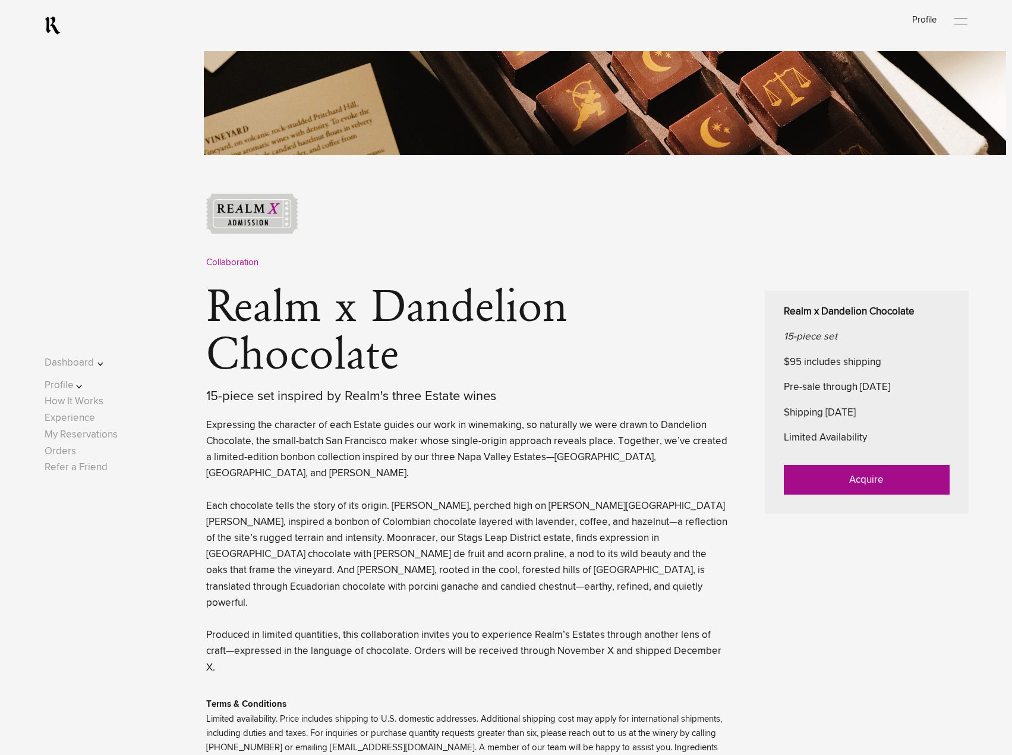
scroll to position [356, 0]
click at [831, 477] on link "Acquire" at bounding box center [867, 479] width 166 height 30
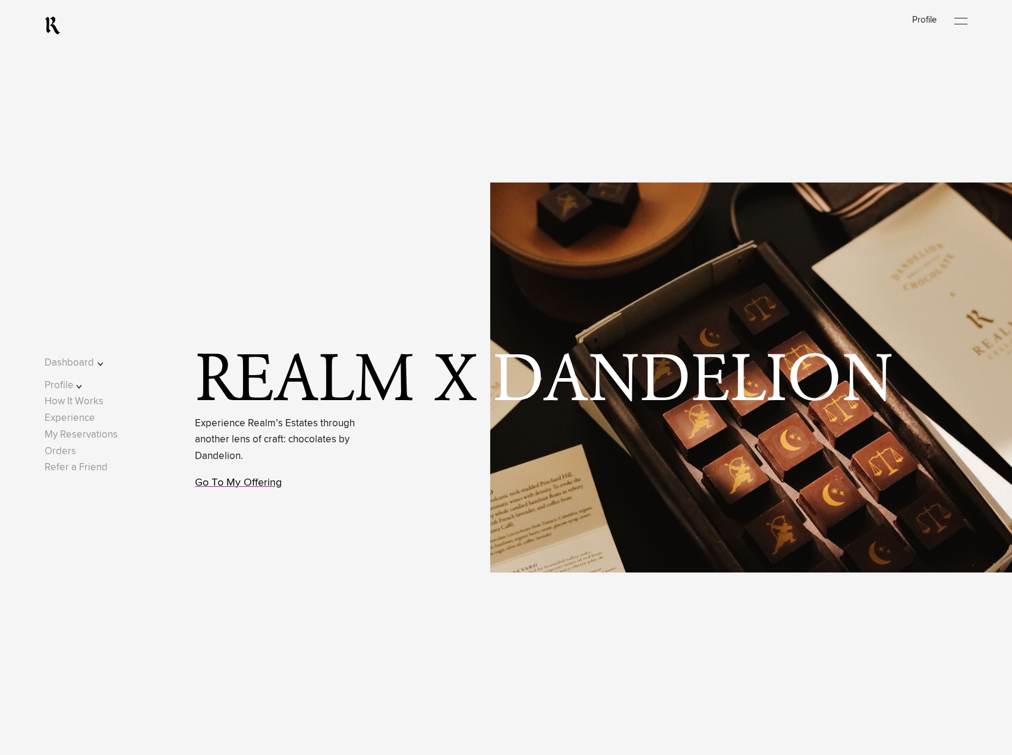
click at [265, 483] on link "Go To My Offering" at bounding box center [238, 482] width 87 height 11
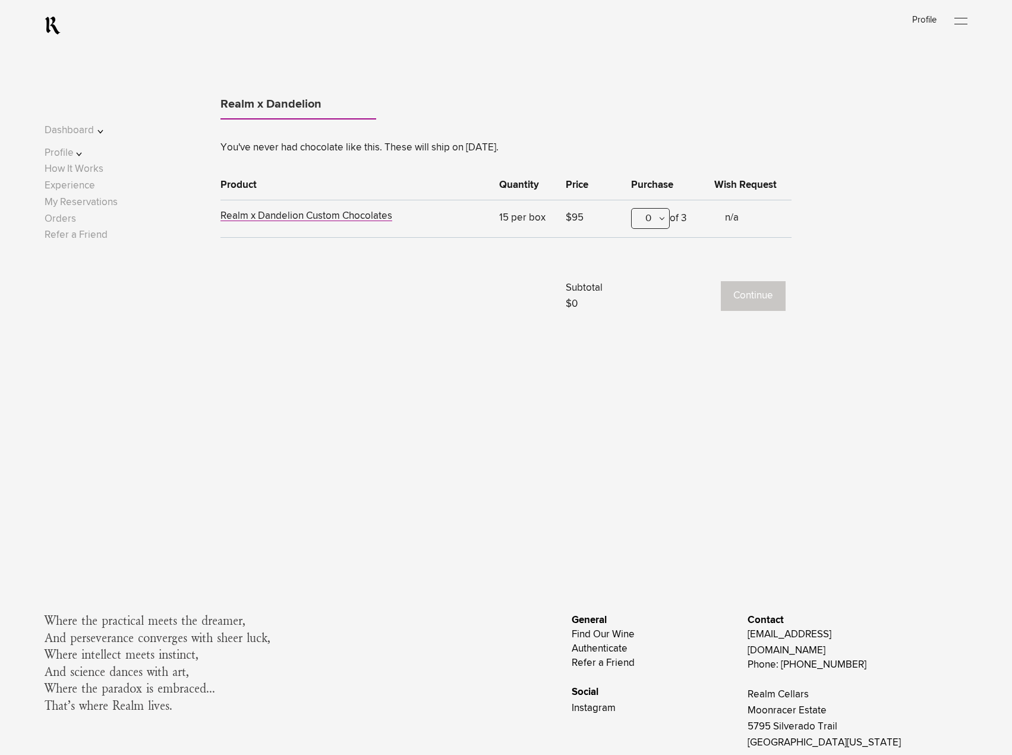
scroll to position [1036, 0]
click at [328, 216] on span "Realm x Dandelion Custom Chocolates" at bounding box center [306, 215] width 172 height 10
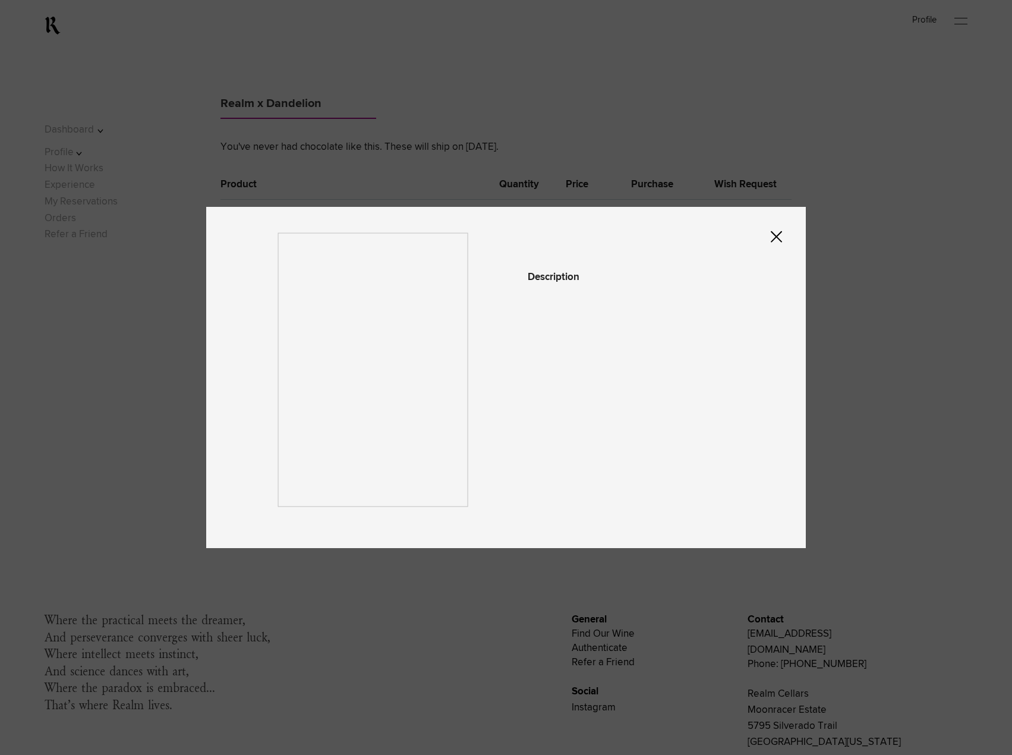
click at [775, 231] on icon at bounding box center [776, 237] width 11 height 12
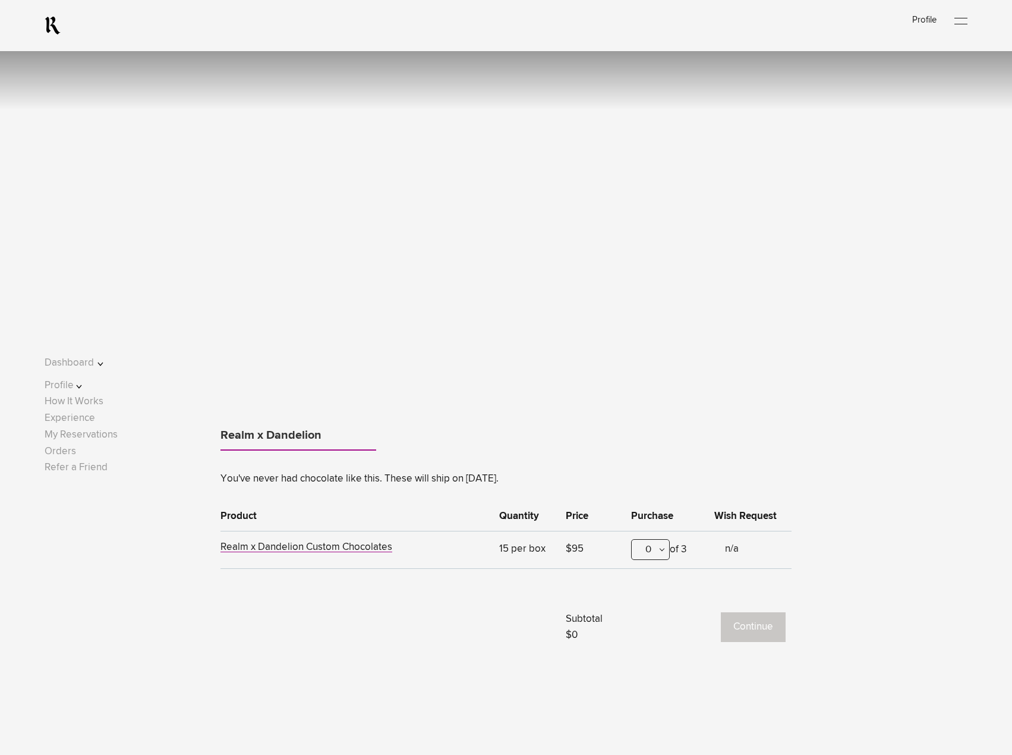
scroll to position [798, 0]
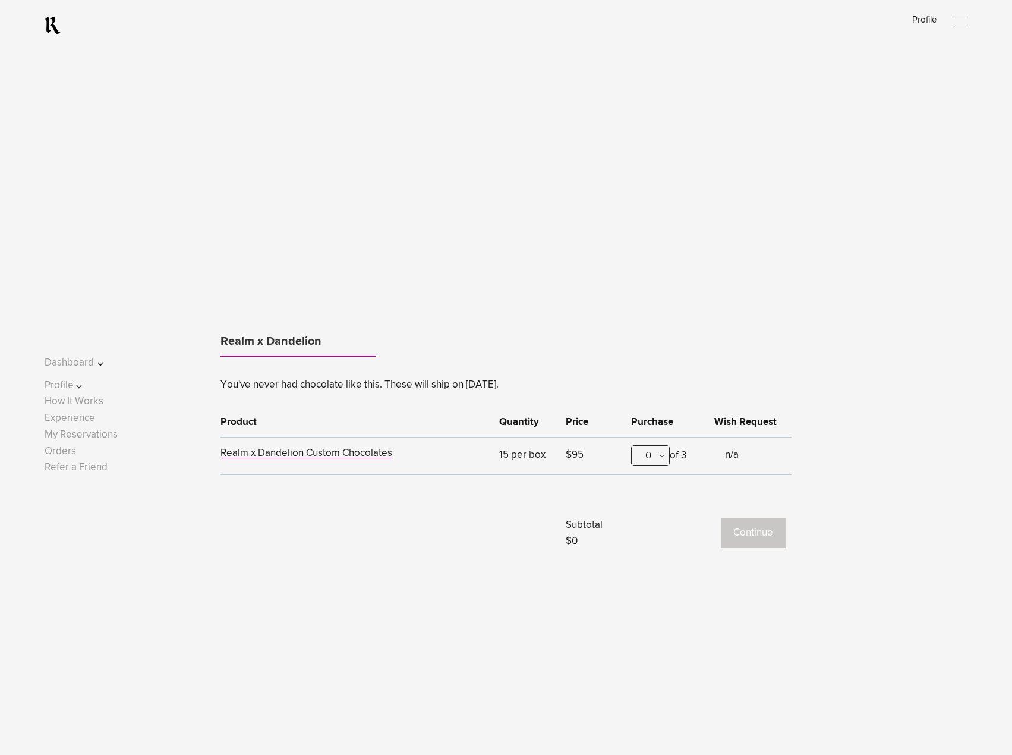
click at [653, 457] on div "0" at bounding box center [650, 455] width 39 height 21
click at [656, 513] on div "1" at bounding box center [650, 514] width 37 height 30
click at [772, 525] on button "Continue" at bounding box center [753, 533] width 65 height 30
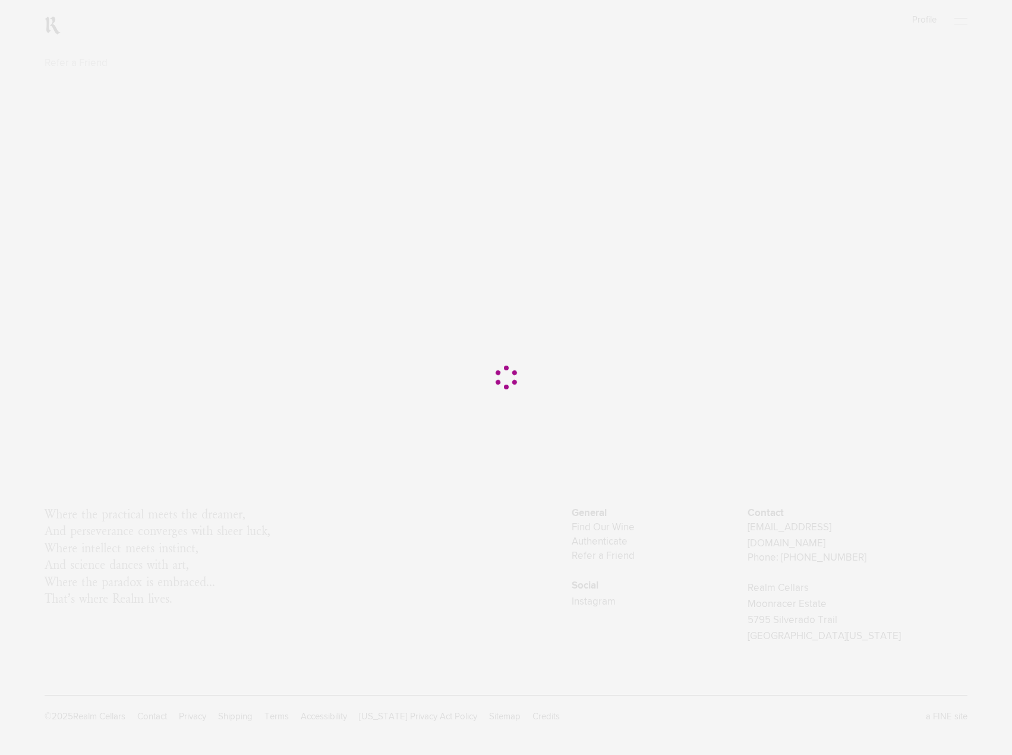
scroll to position [0, 0]
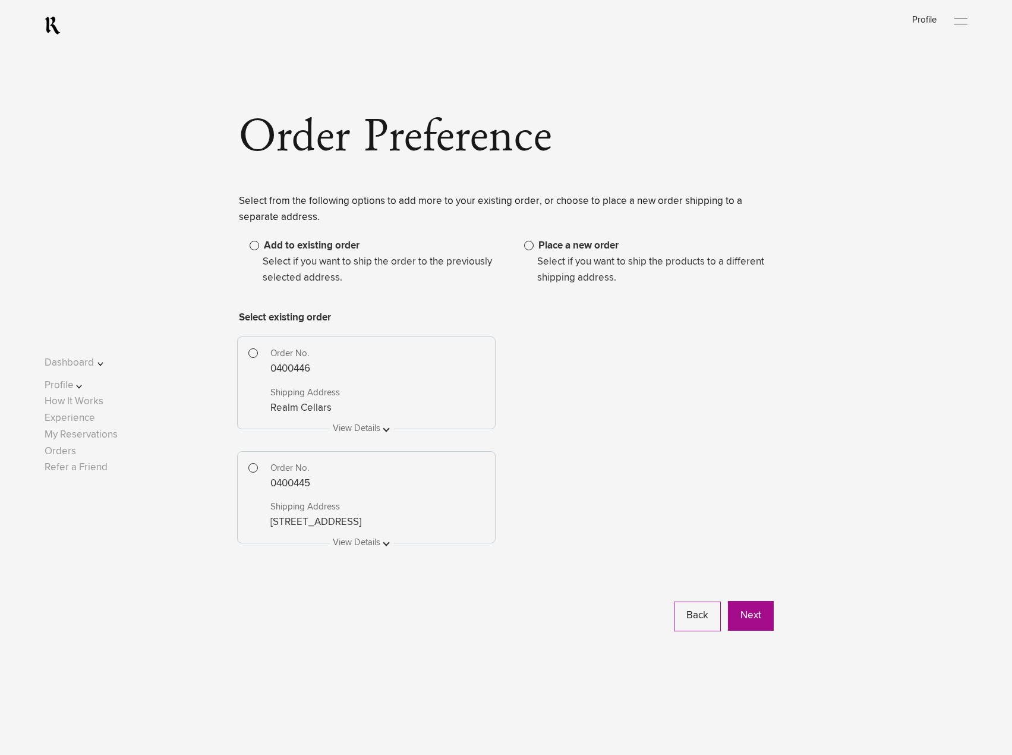
click at [529, 248] on span at bounding box center [529, 246] width 10 height 10
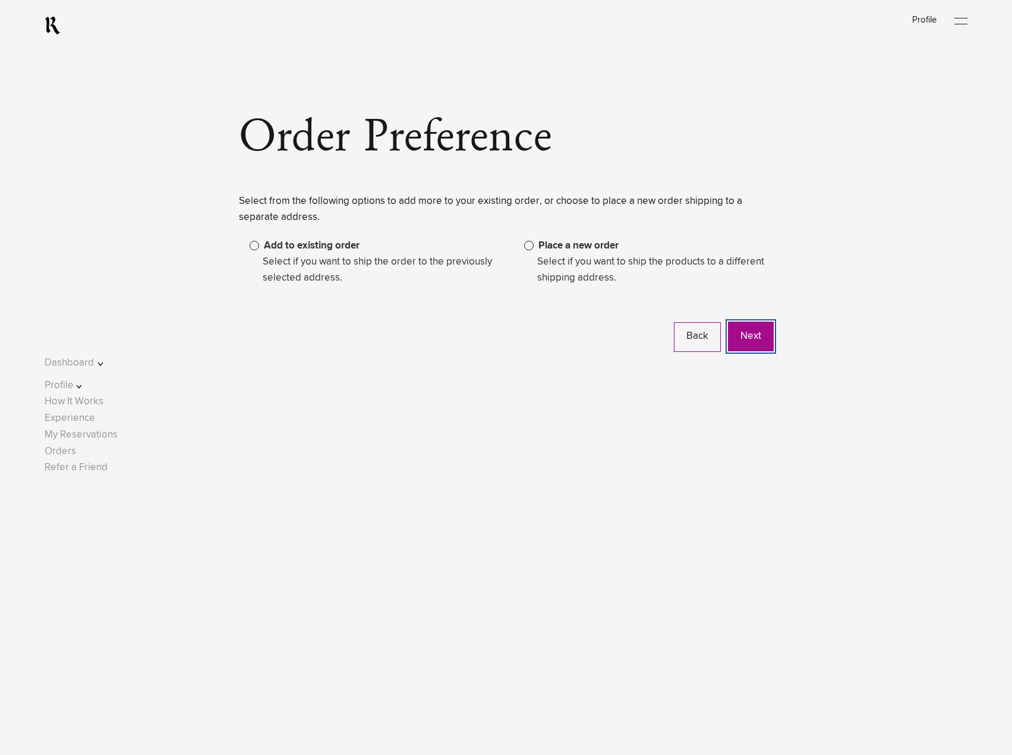
click at [759, 347] on button "Next" at bounding box center [751, 336] width 46 height 30
